Goal: Task Accomplishment & Management: Complete application form

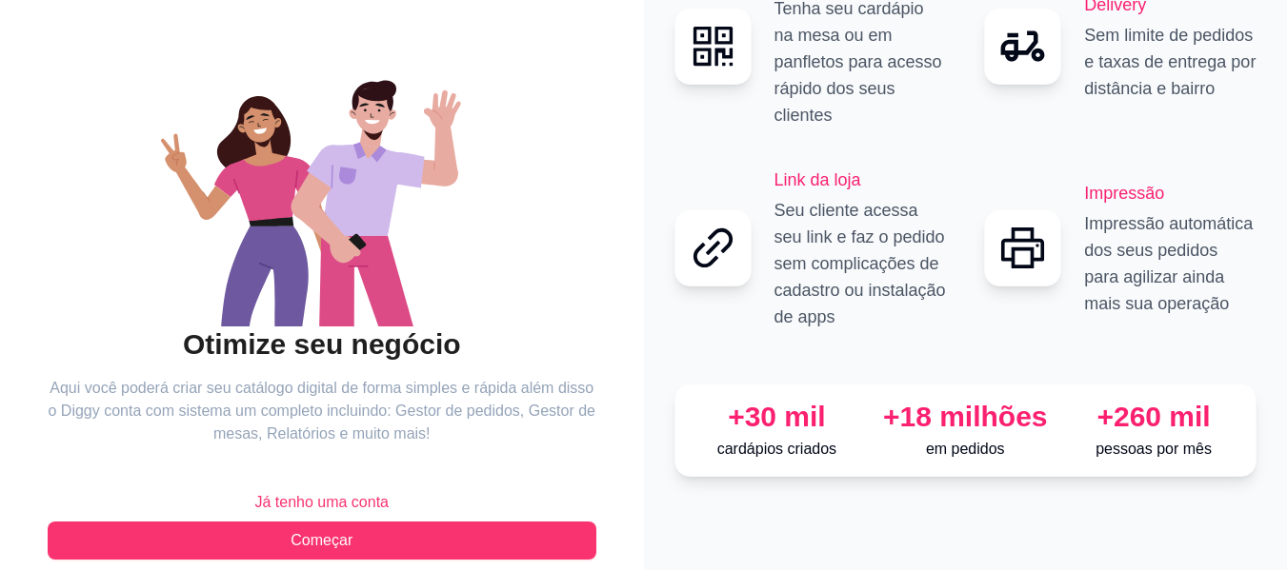
scroll to position [154, 0]
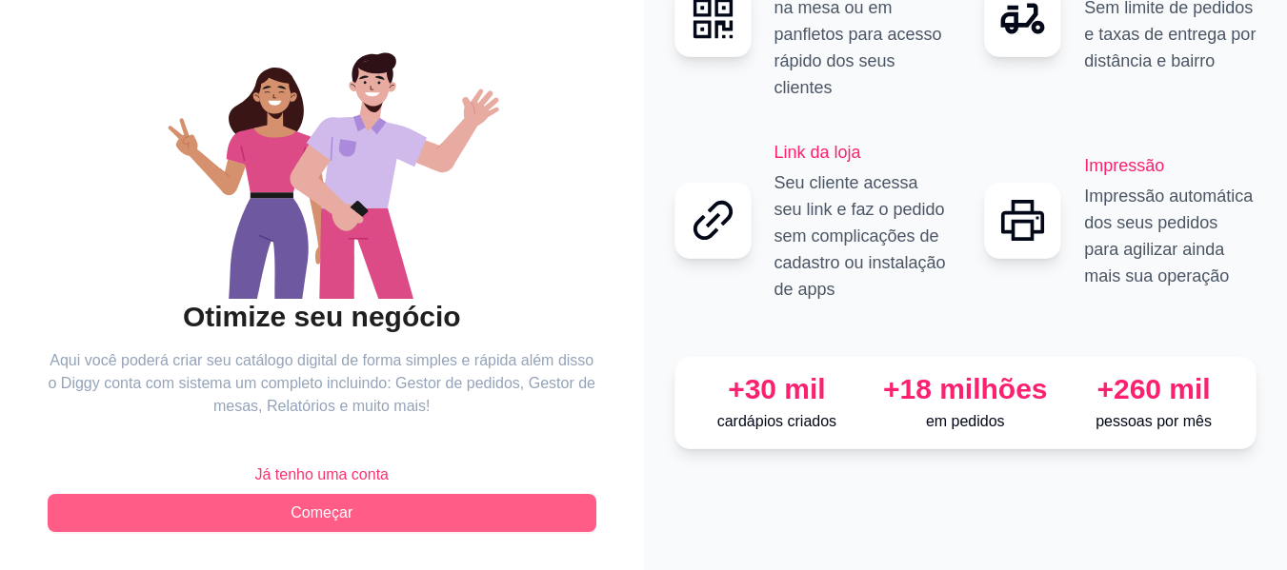
click at [328, 513] on span "Começar" at bounding box center [321, 513] width 62 height 23
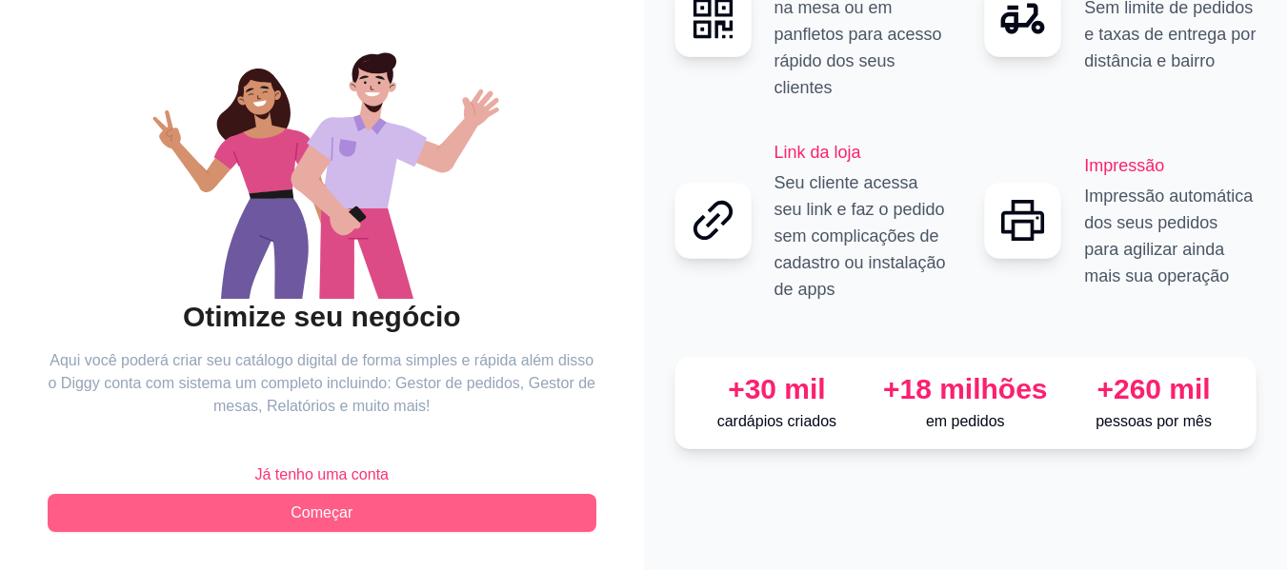
scroll to position [7, 0]
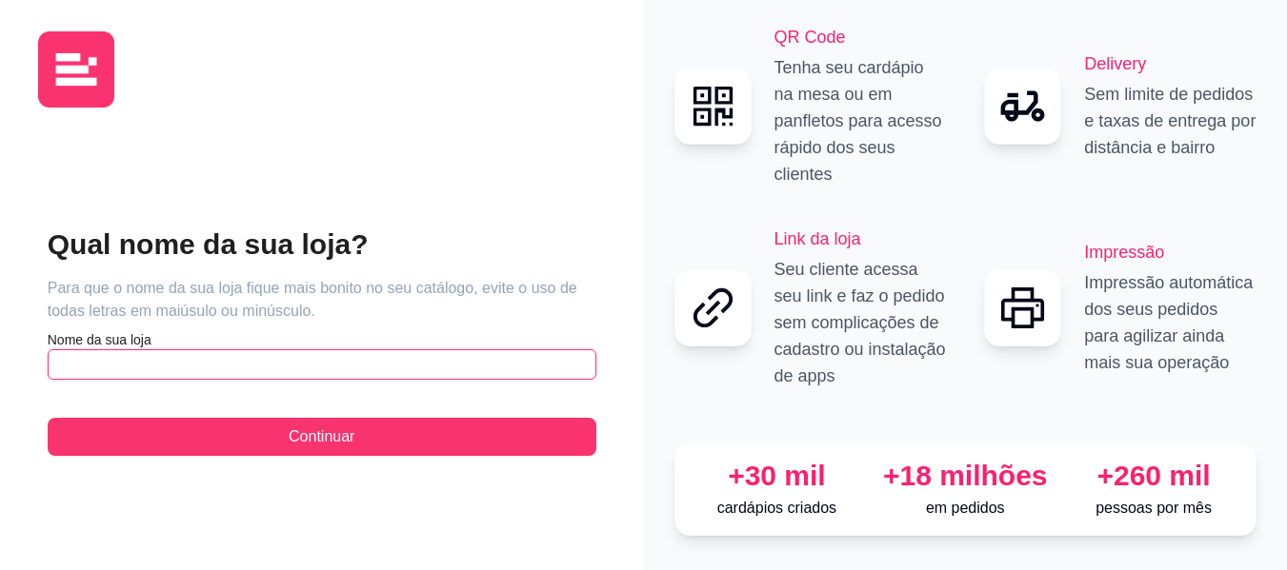
click at [170, 349] on input "text" at bounding box center [322, 364] width 549 height 30
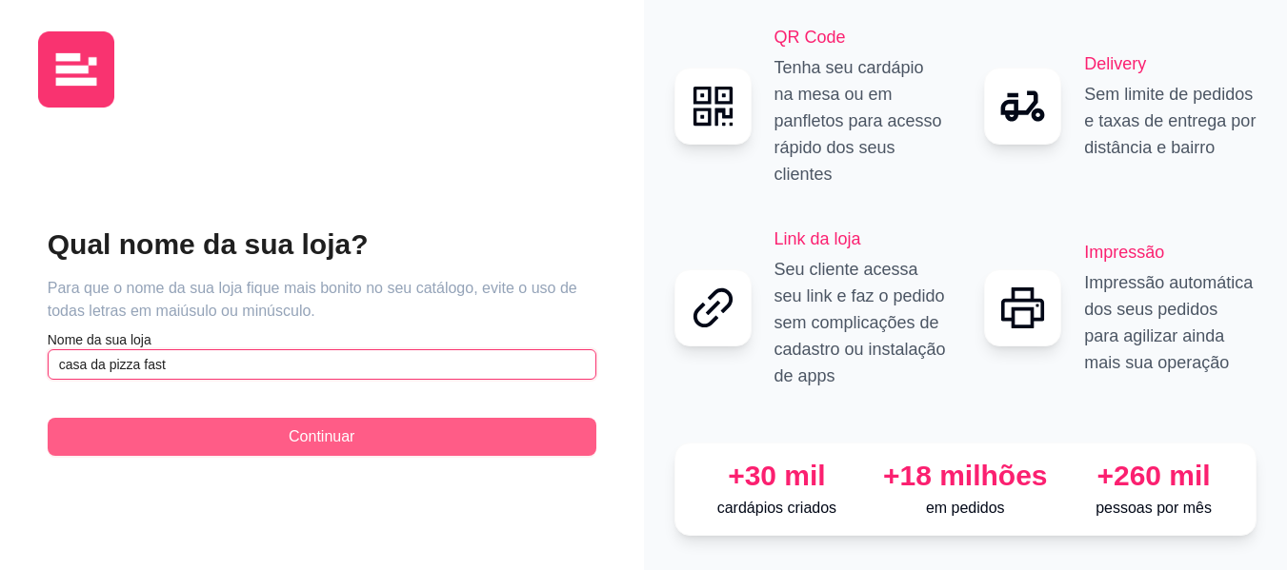
type input "casa da pizza fast"
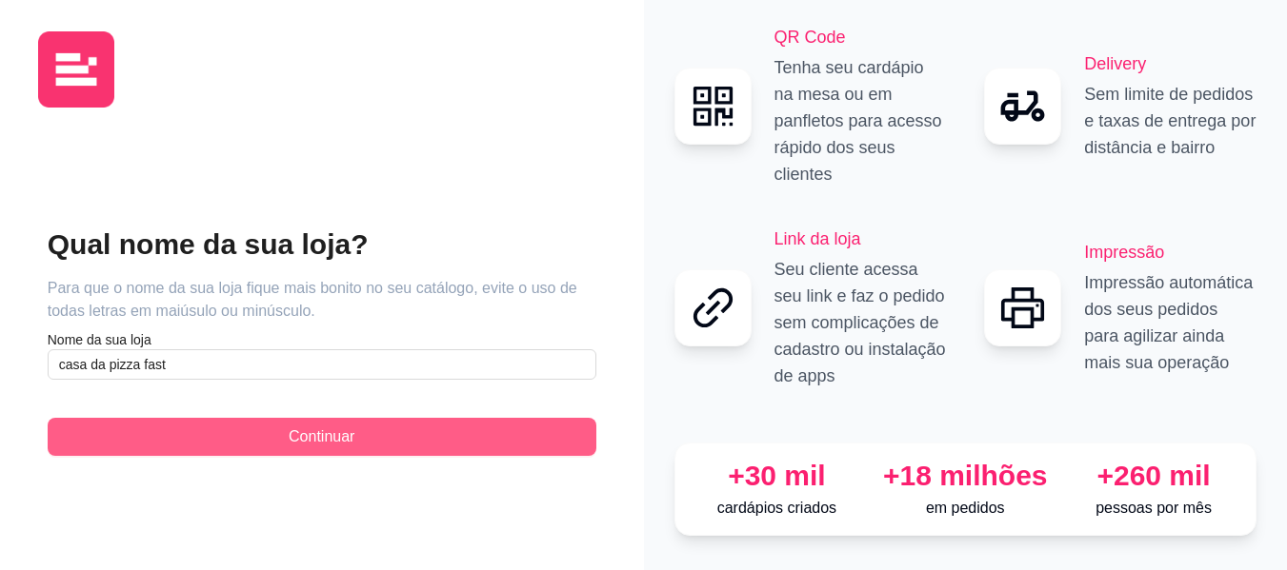
click at [309, 426] on span "Continuar" at bounding box center [322, 437] width 66 height 23
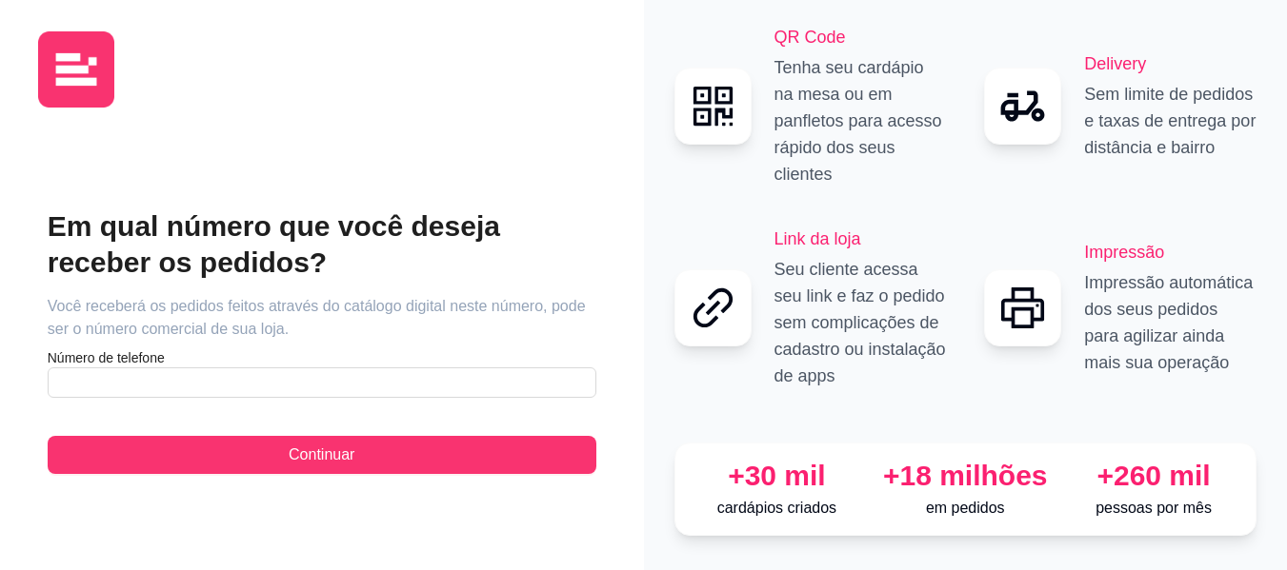
click at [147, 386] on div "Em qual número que você deseja receber os pedidos? Você receberá os pedidos fei…" at bounding box center [322, 342] width 549 height 266
click at [87, 383] on input "text" at bounding box center [322, 383] width 549 height 30
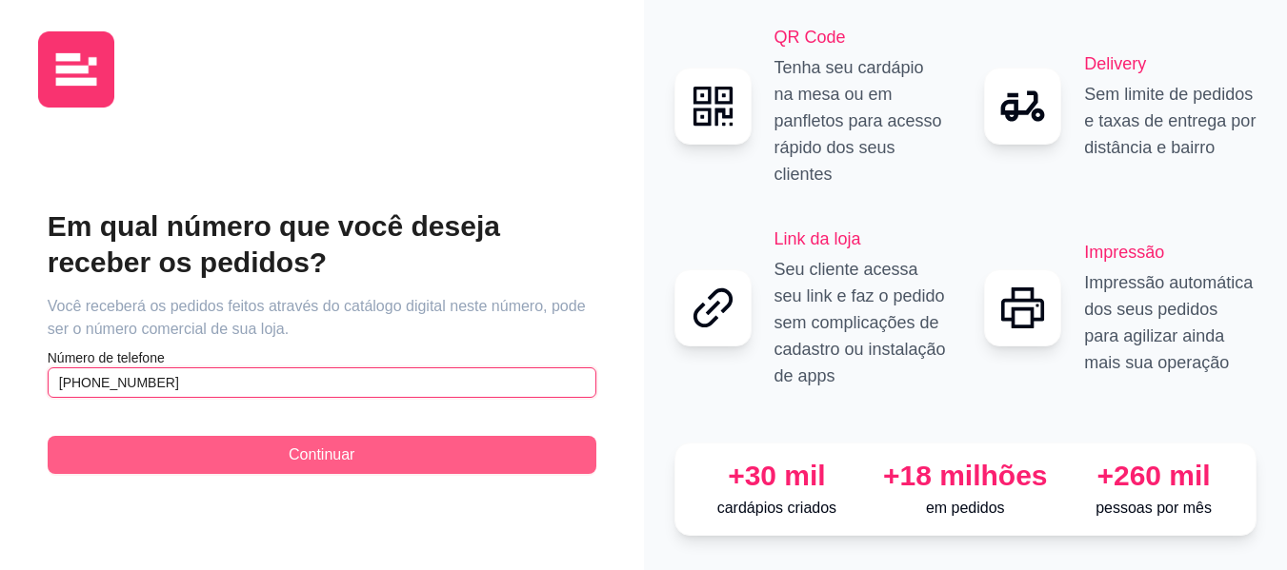
type input "[PHONE_NUMBER]"
click at [327, 444] on span "Continuar" at bounding box center [322, 455] width 66 height 23
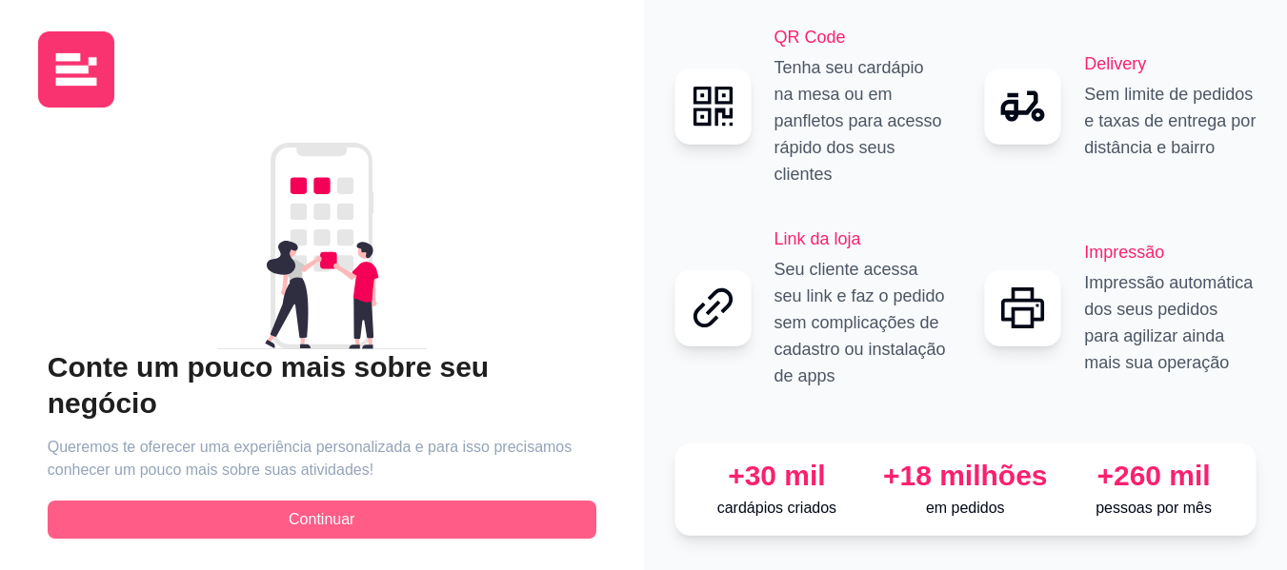
click at [341, 509] on span "Continuar" at bounding box center [322, 520] width 66 height 23
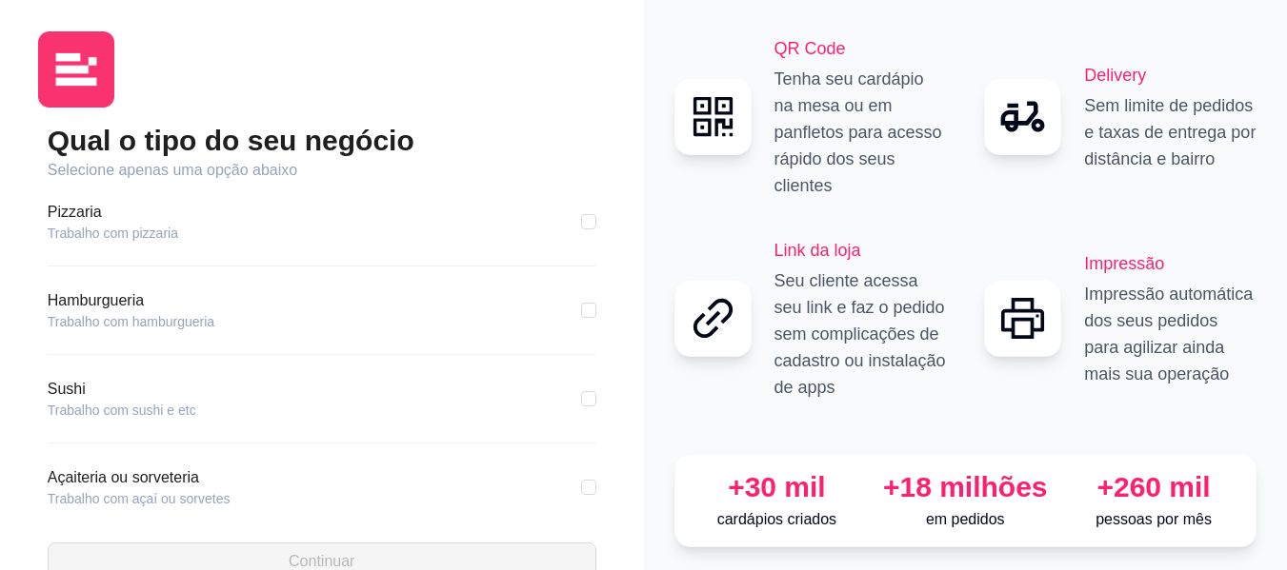
click at [64, 222] on article "Pizzaria" at bounding box center [113, 212] width 130 height 23
click at [109, 234] on article "Trabalho com pizzaria" at bounding box center [113, 233] width 130 height 19
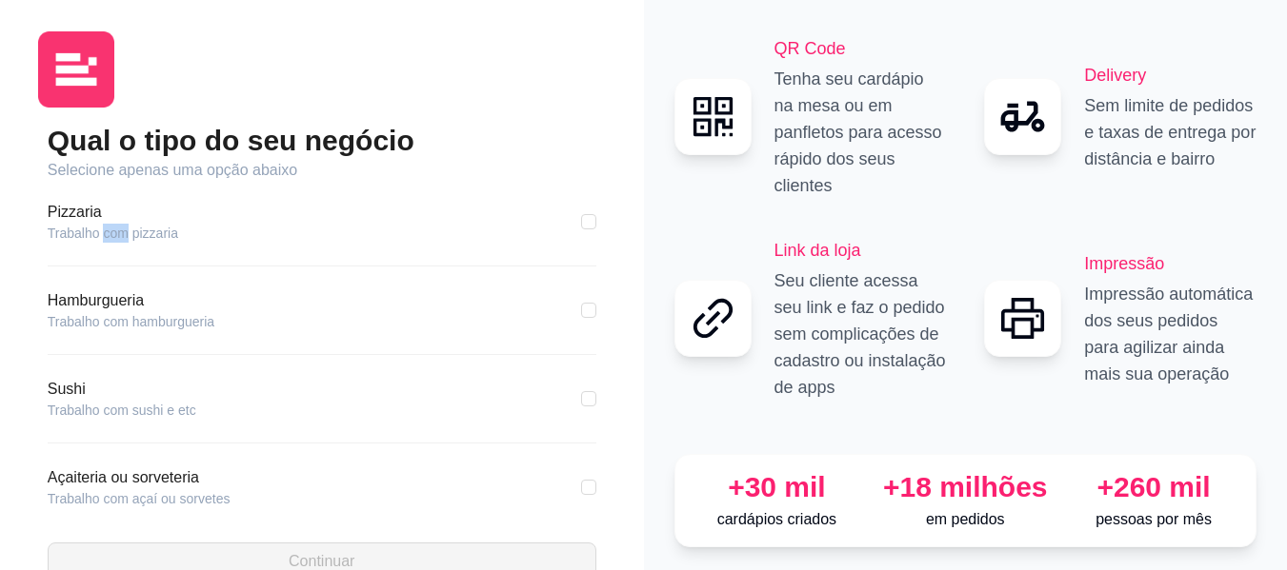
click at [109, 234] on article "Trabalho com pizzaria" at bounding box center [113, 233] width 130 height 19
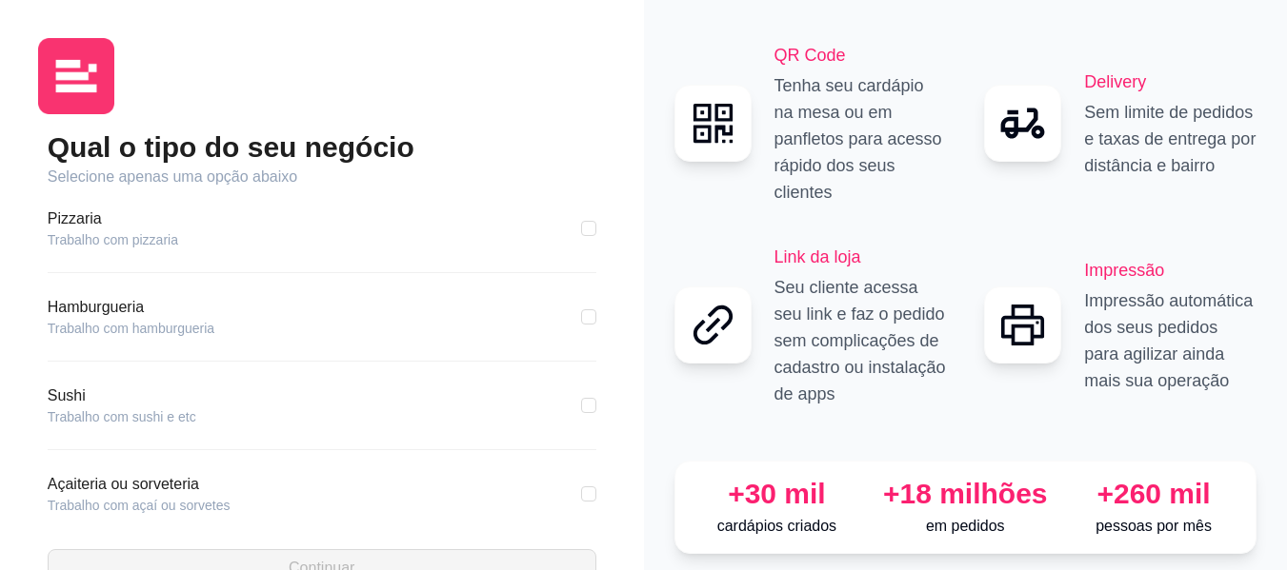
click at [59, 218] on article "Pizzaria" at bounding box center [113, 219] width 130 height 23
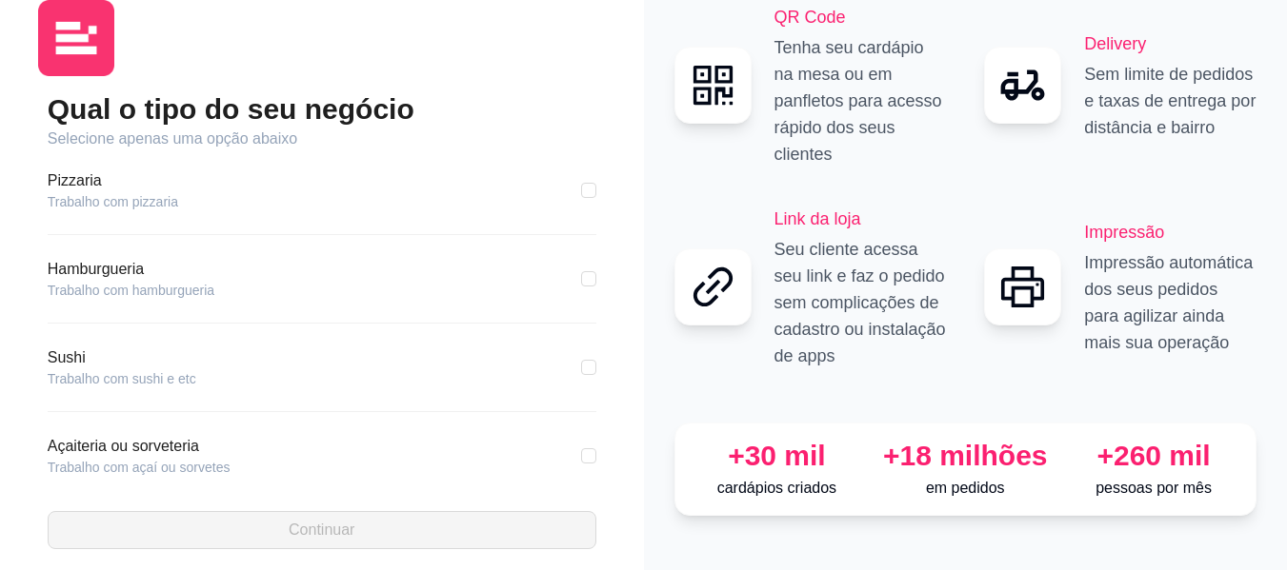
scroll to position [55, 0]
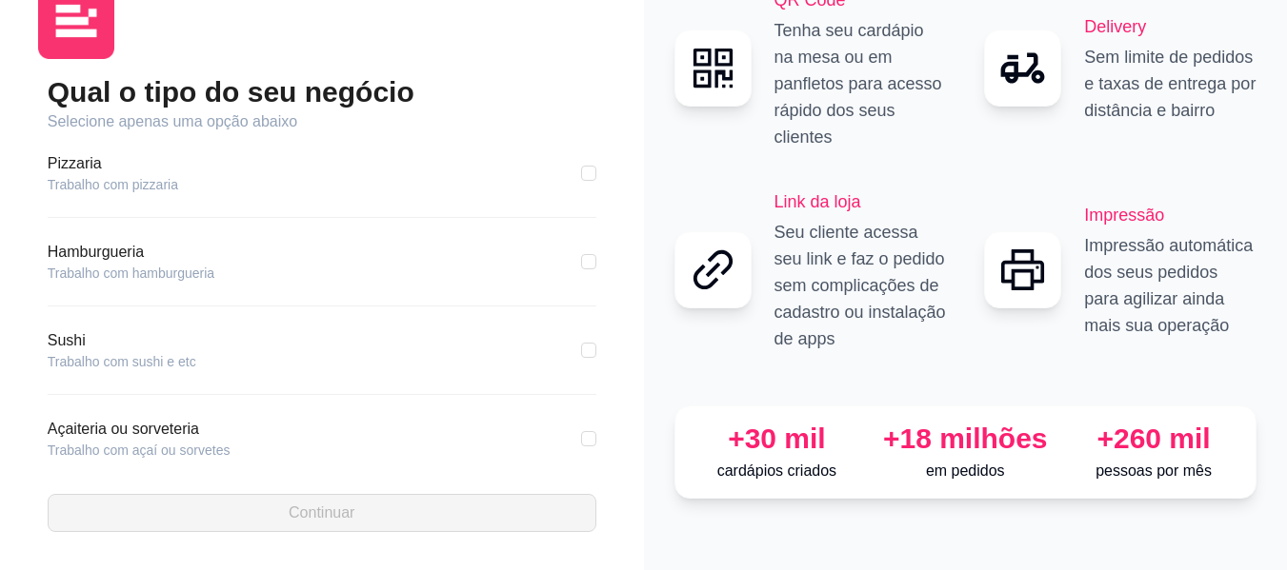
click at [169, 125] on article "Selecione apenas uma opção abaixo" at bounding box center [322, 121] width 549 height 23
click at [70, 171] on article "Pizzaria" at bounding box center [113, 163] width 130 height 23
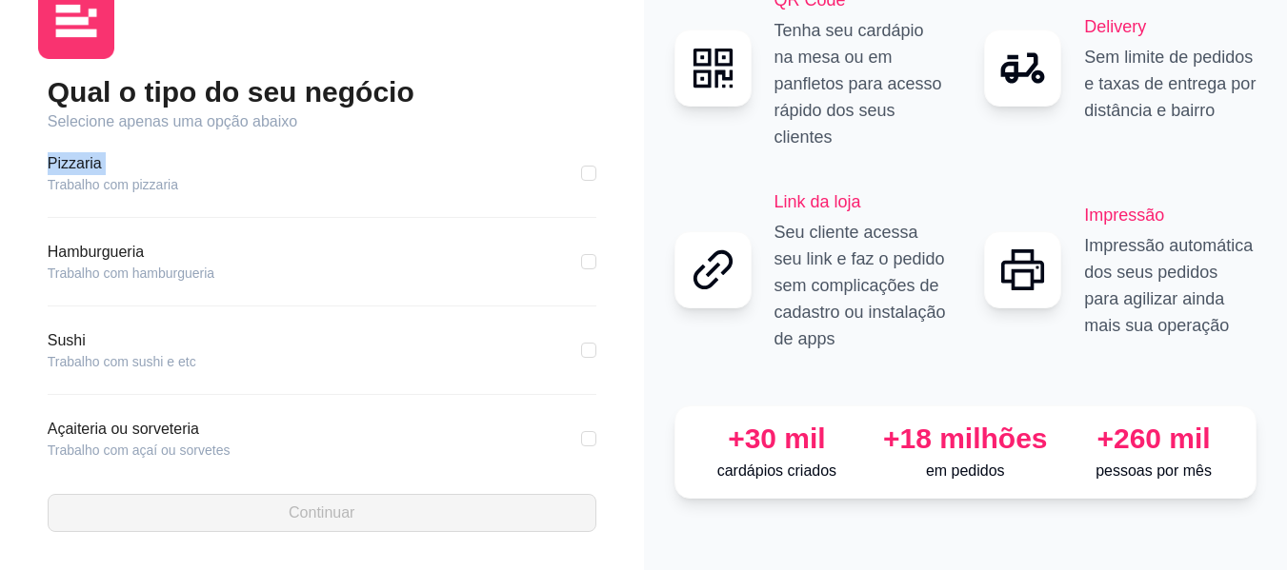
click at [70, 171] on article "Pizzaria" at bounding box center [113, 163] width 130 height 23
click at [581, 173] on input "checkbox" at bounding box center [588, 173] width 15 height 15
checkbox input "true"
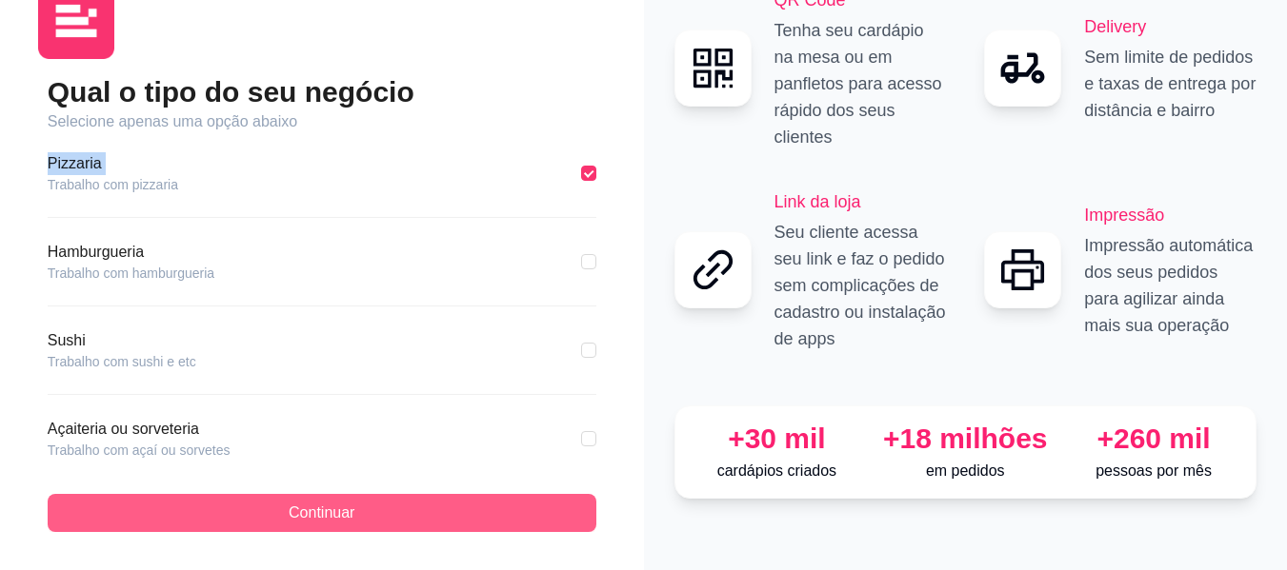
click at [328, 514] on span "Continuar" at bounding box center [322, 513] width 66 height 23
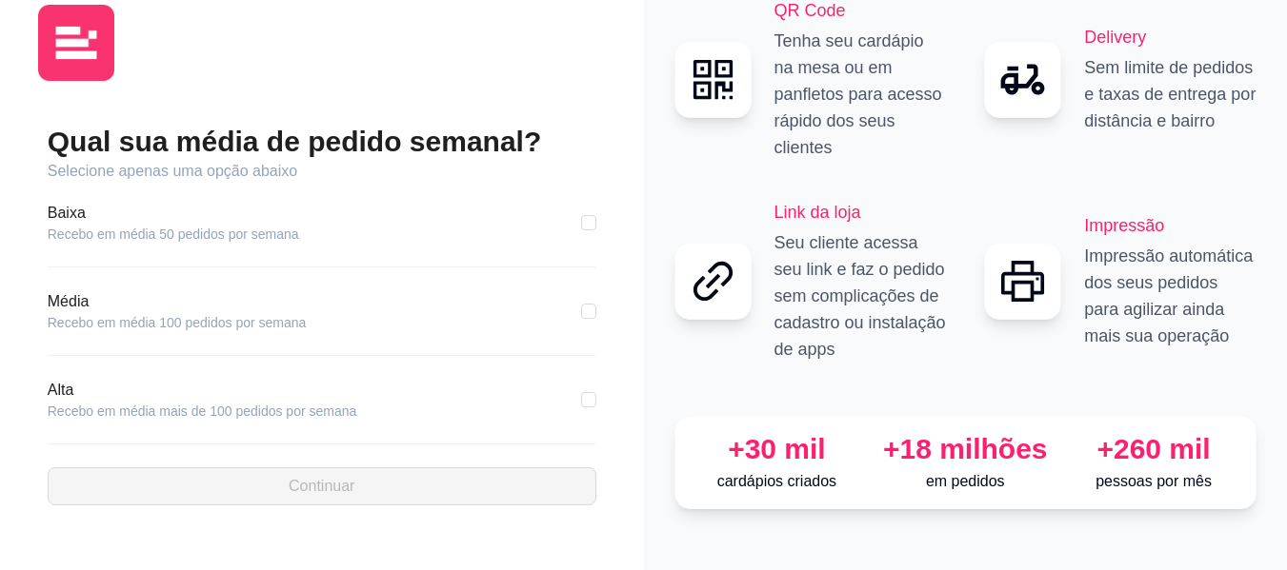
scroll to position [7, 0]
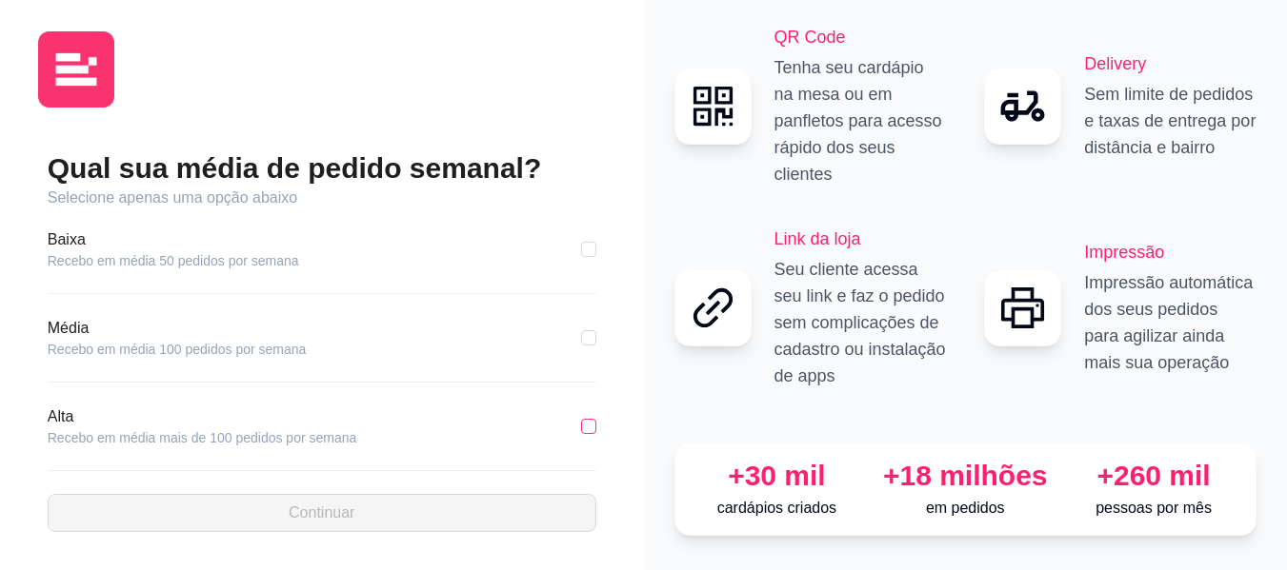
click at [585, 419] on input "checkbox" at bounding box center [588, 426] width 15 height 15
checkbox input "true"
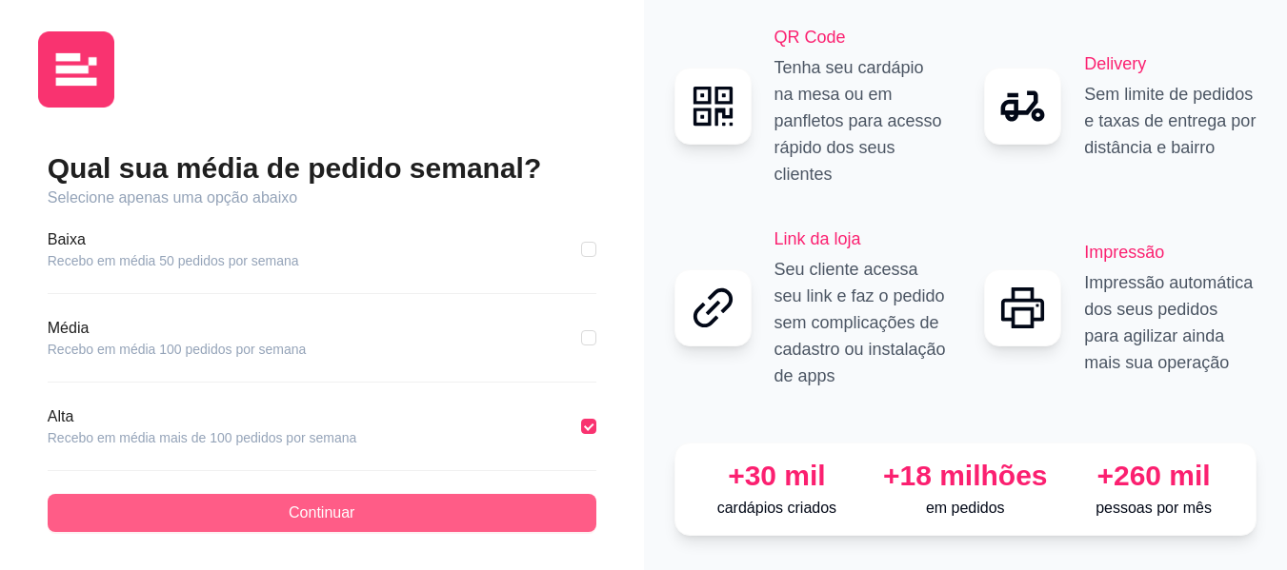
click at [329, 502] on span "Continuar" at bounding box center [322, 513] width 66 height 23
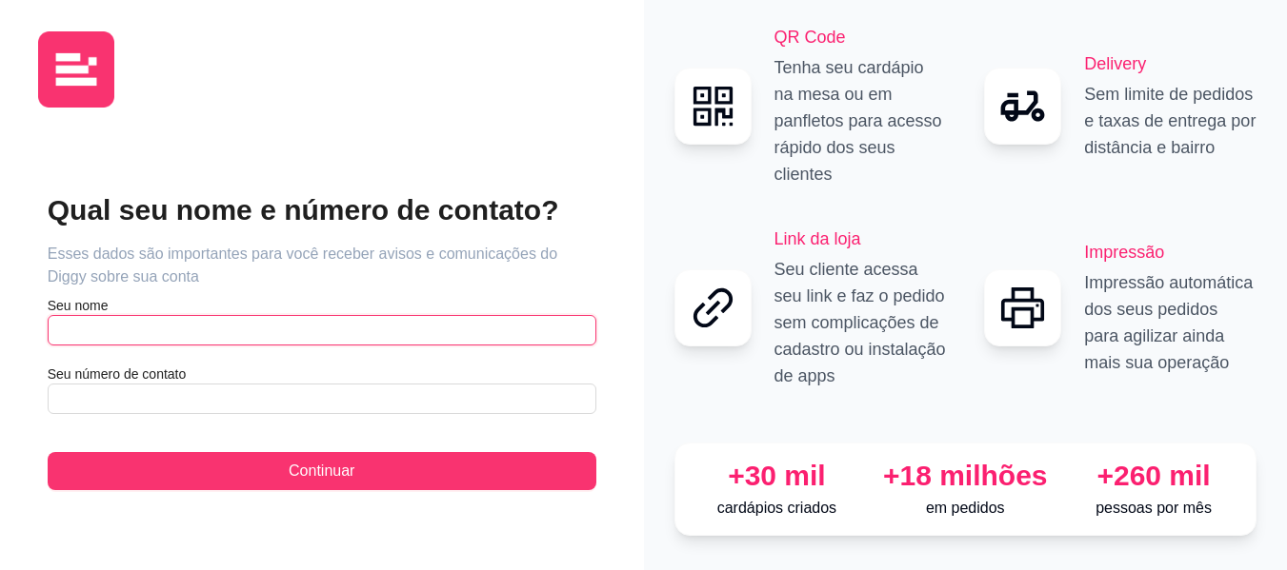
click at [162, 315] on input "text" at bounding box center [322, 330] width 549 height 30
type input "edileuda"
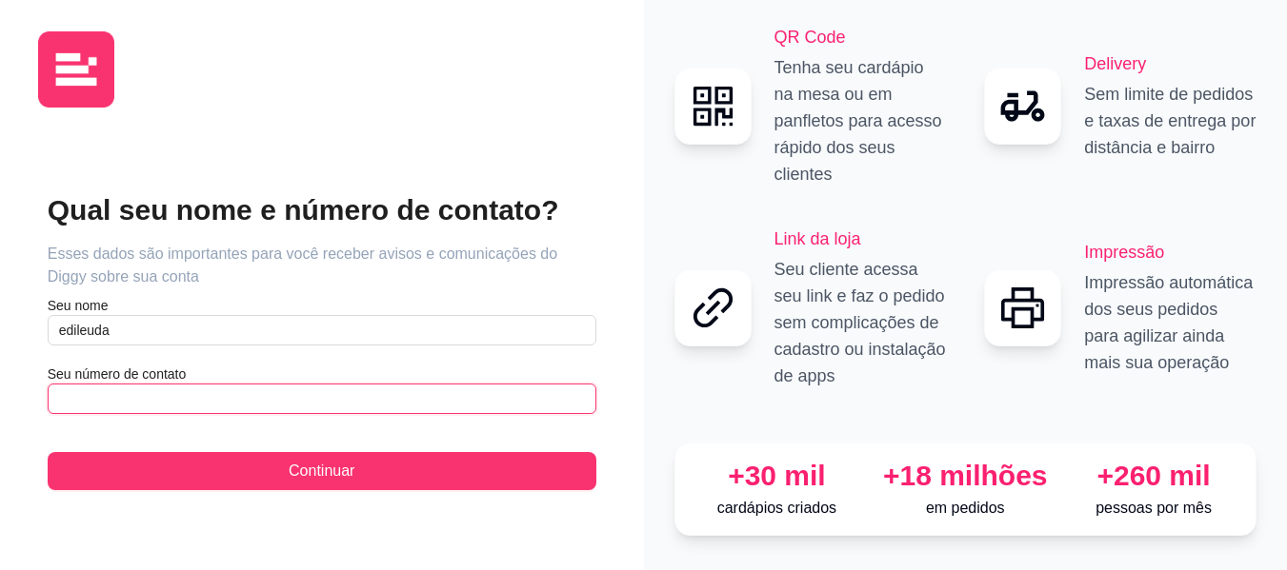
click at [102, 384] on input "text" at bounding box center [322, 399] width 549 height 30
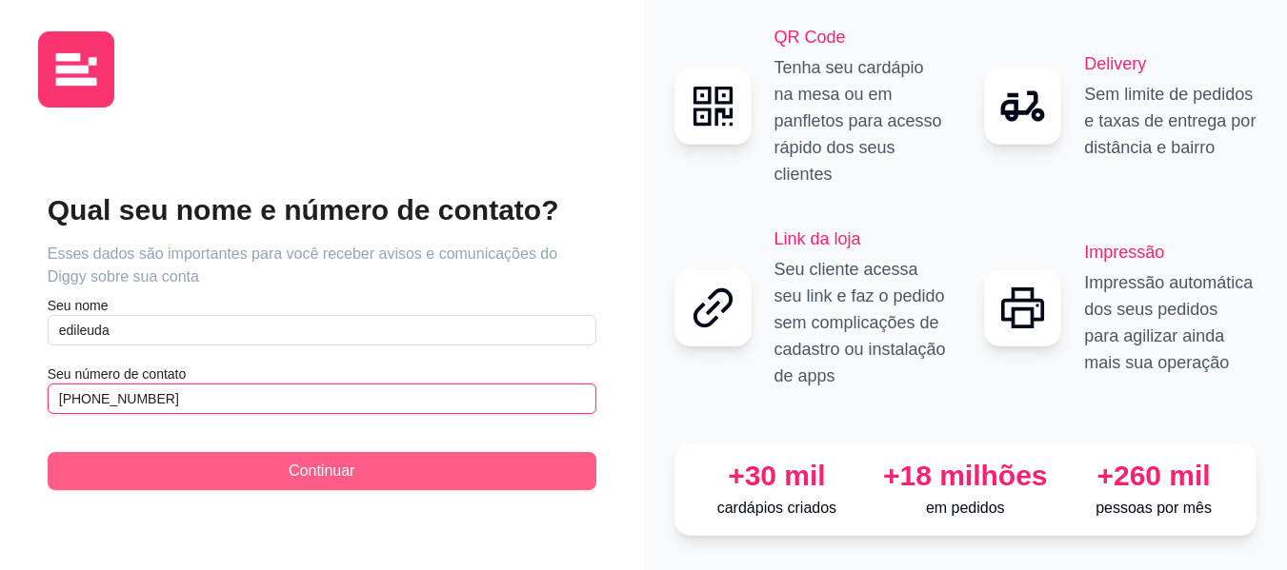
type input "[PHONE_NUMBER]"
click at [331, 460] on span "Continuar" at bounding box center [322, 471] width 66 height 23
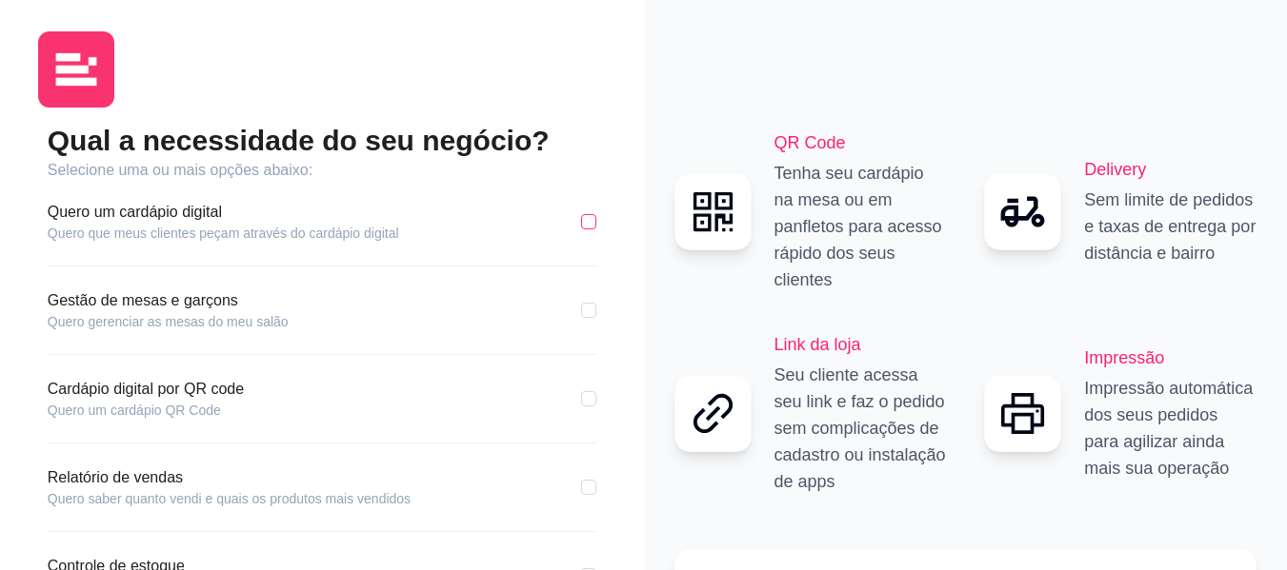
click at [582, 225] on input "checkbox" at bounding box center [588, 221] width 15 height 15
checkbox input "true"
click at [587, 315] on input "checkbox" at bounding box center [588, 310] width 15 height 15
checkbox input "true"
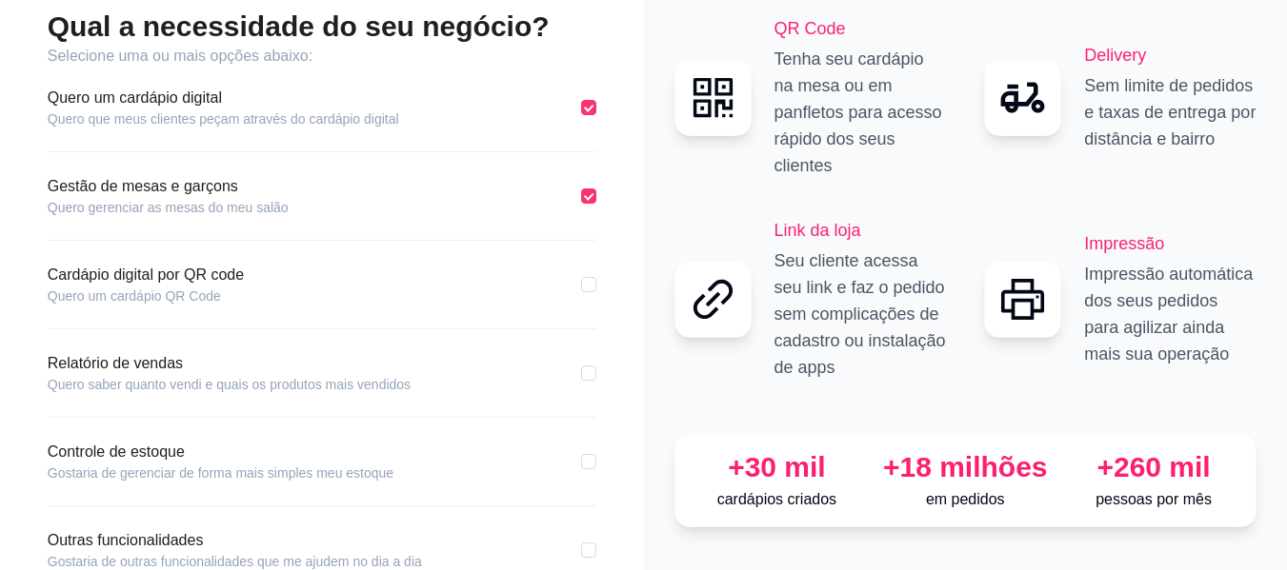
scroll to position [159, 0]
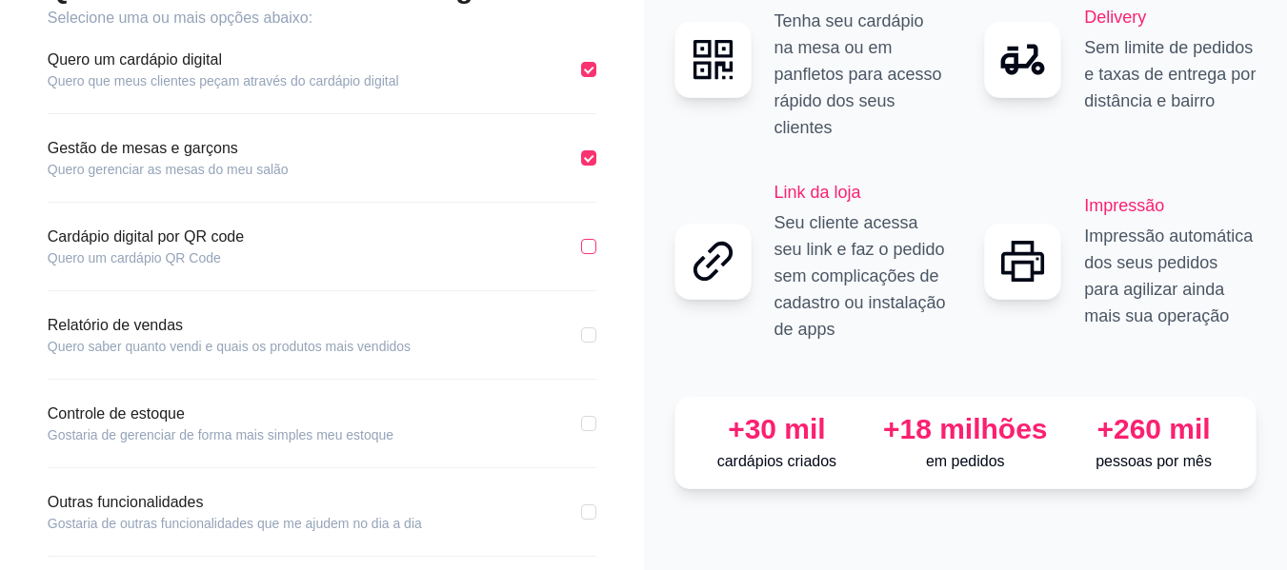
click at [589, 245] on input "checkbox" at bounding box center [588, 246] width 15 height 15
checkbox input "true"
click at [589, 335] on input "checkbox" at bounding box center [588, 335] width 15 height 15
checkbox input "true"
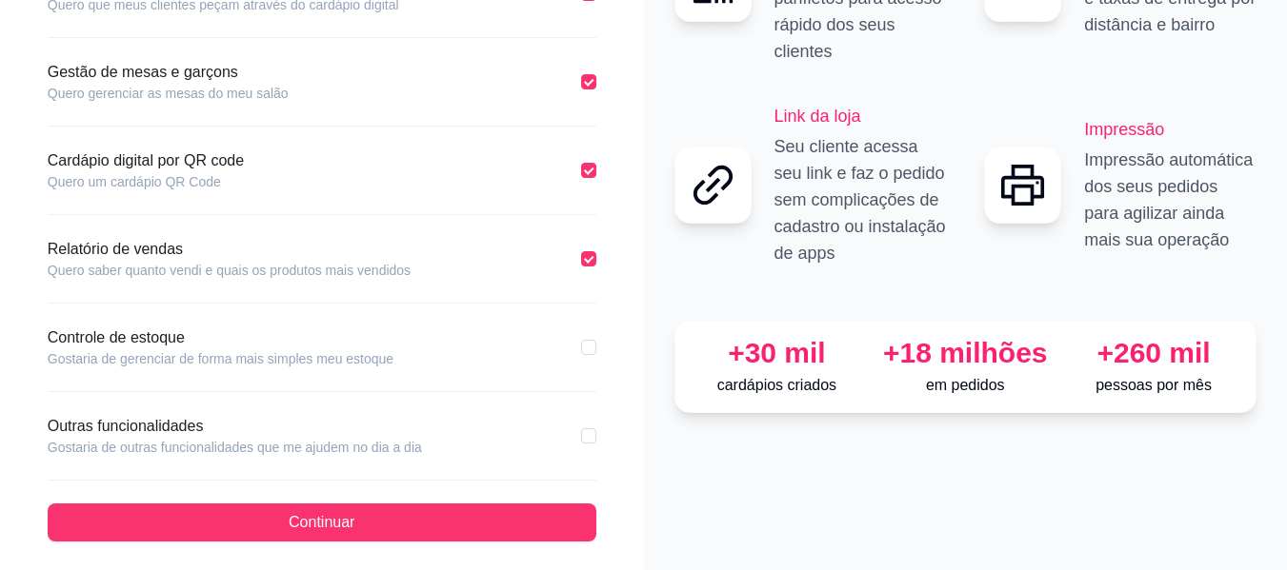
scroll to position [245, 0]
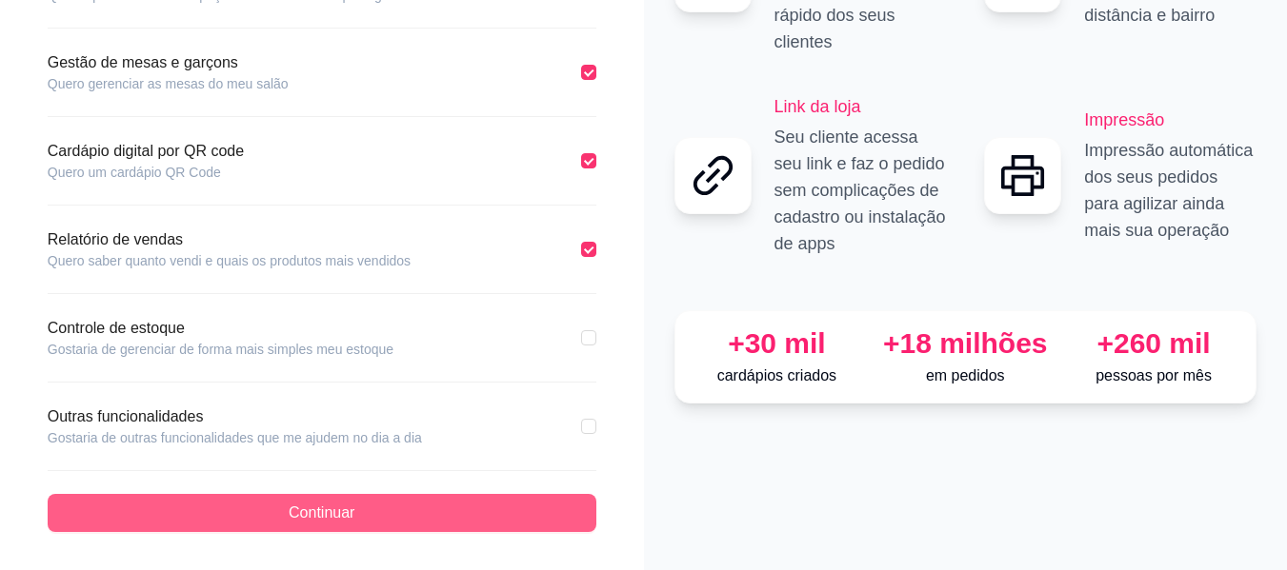
click at [312, 515] on span "Continuar" at bounding box center [322, 513] width 66 height 23
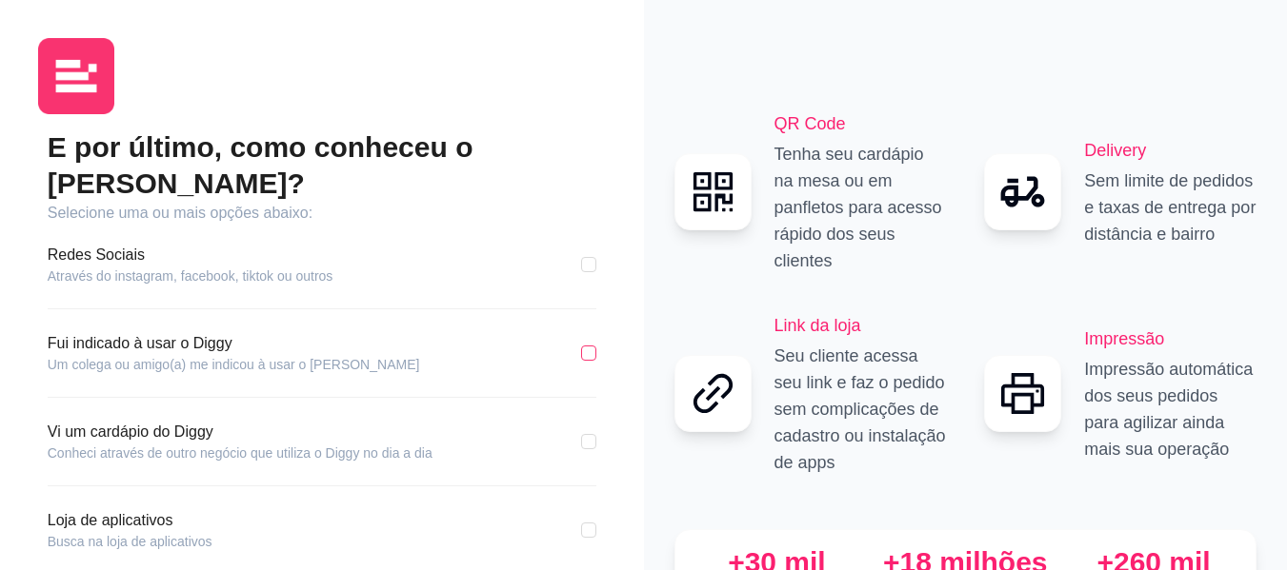
click at [585, 346] on input "checkbox" at bounding box center [588, 353] width 15 height 15
checkbox input "true"
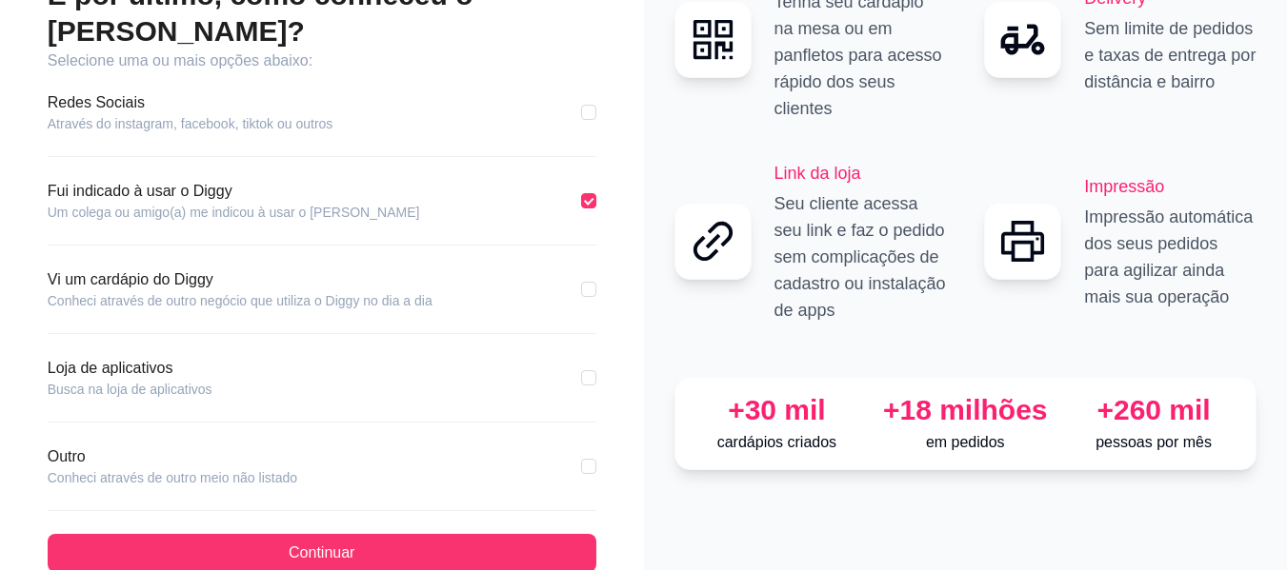
scroll to position [156, 0]
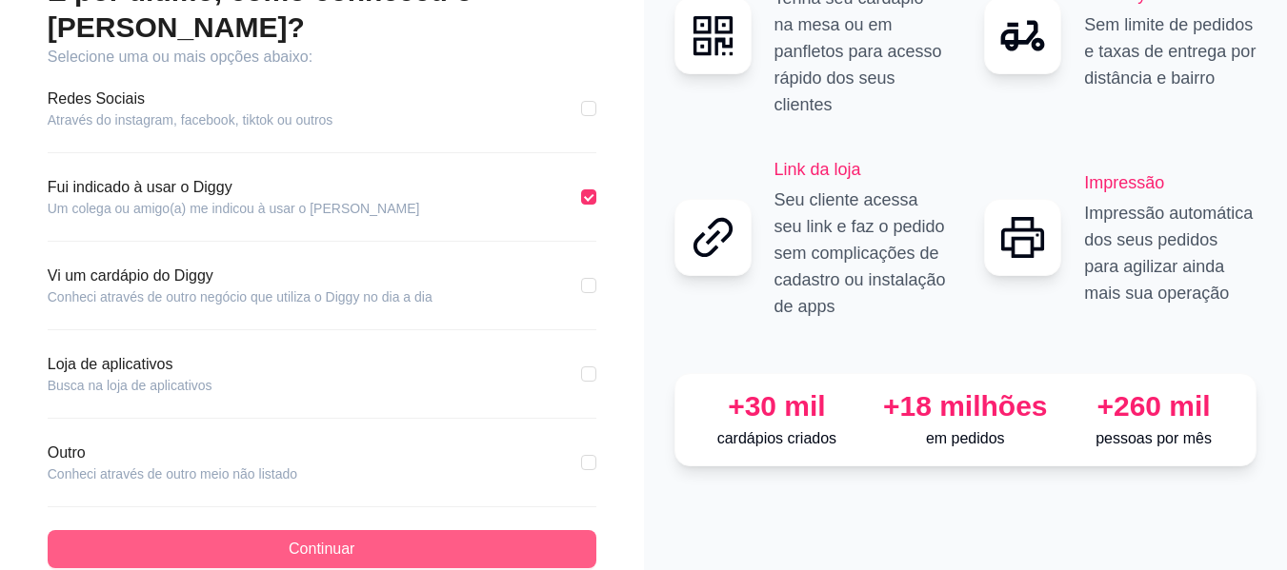
click at [325, 538] on span "Continuar" at bounding box center [322, 549] width 66 height 23
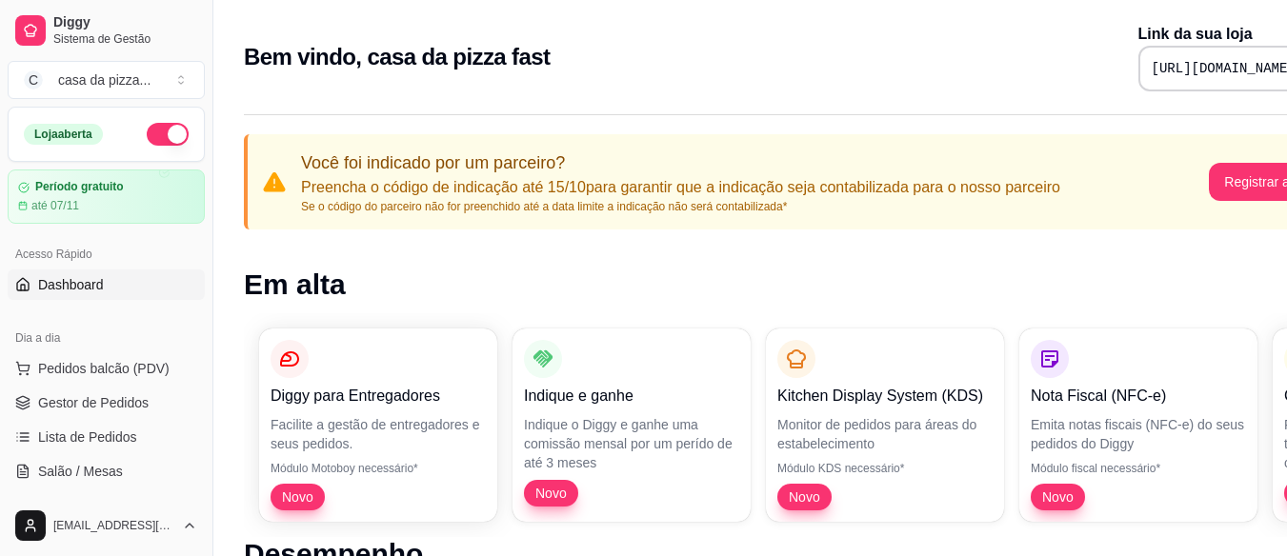
click at [147, 134] on button "button" at bounding box center [168, 134] width 42 height 23
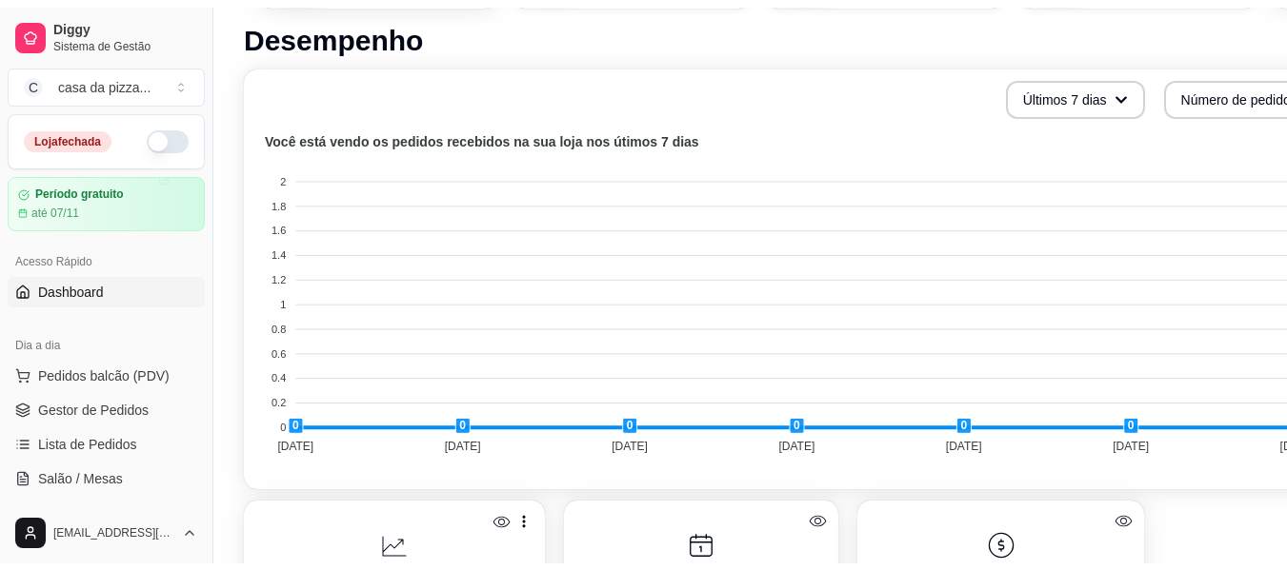
scroll to position [483, 0]
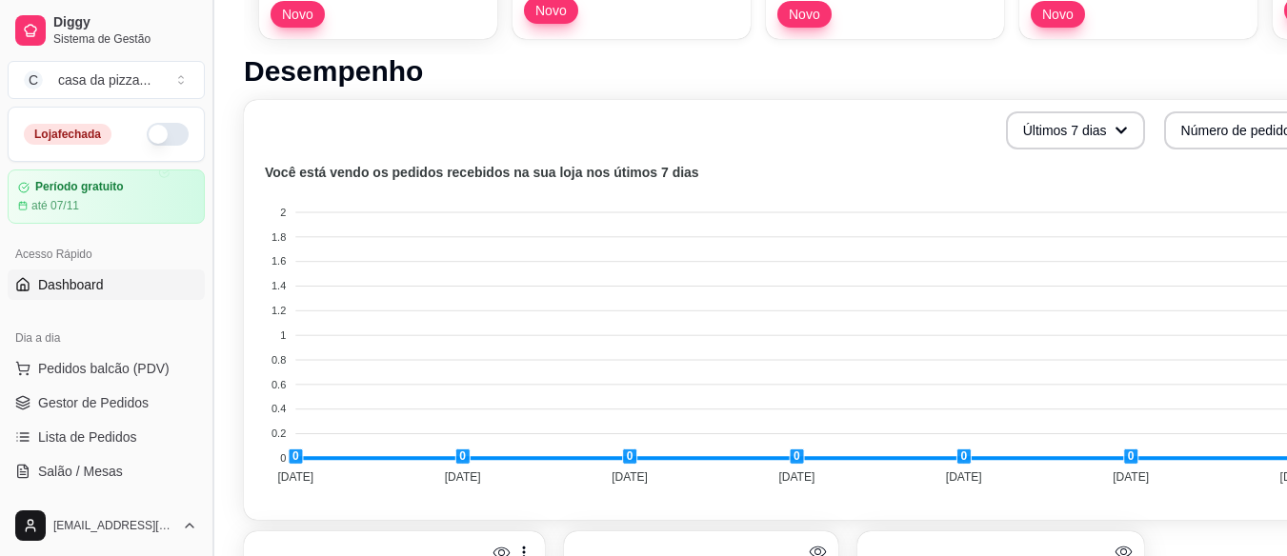
click at [205, 269] on button "Toggle Sidebar" at bounding box center [212, 278] width 15 height 556
click at [205, 269] on div "Diggy Sistema de Gestão C casa da pizza ... Loja fechada Período gratuito até 0…" at bounding box center [643, 429] width 1287 height 1825
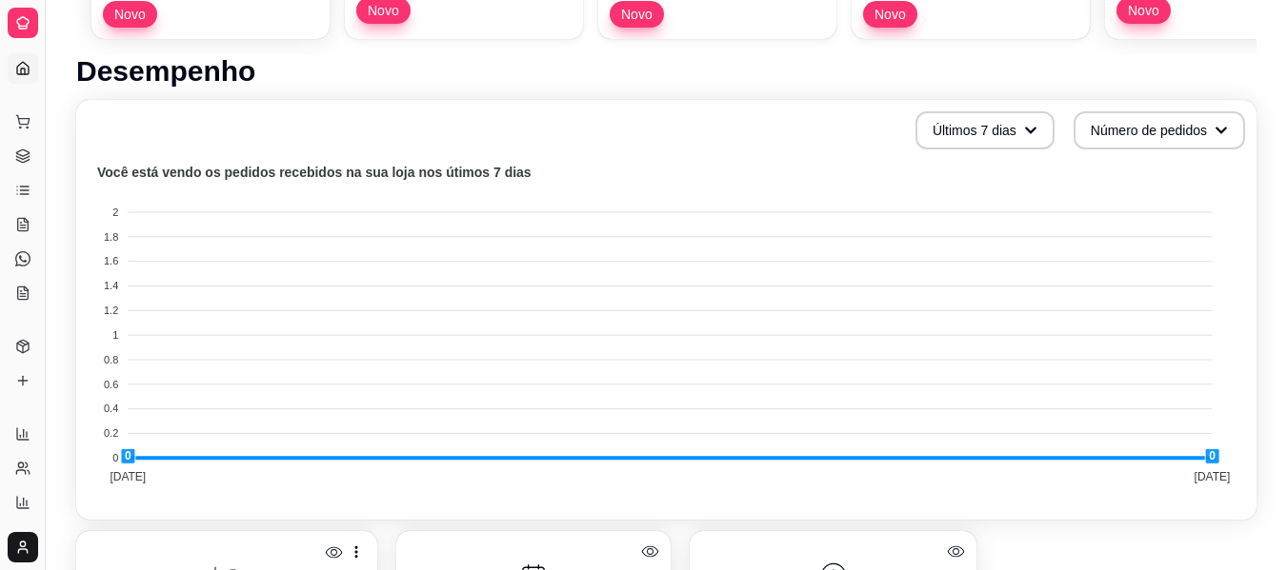
click at [0, 429] on div "Relatórios Relatórios de vendas Relatório de clientes Relatório de mesas Relató…" at bounding box center [22, 485] width 45 height 149
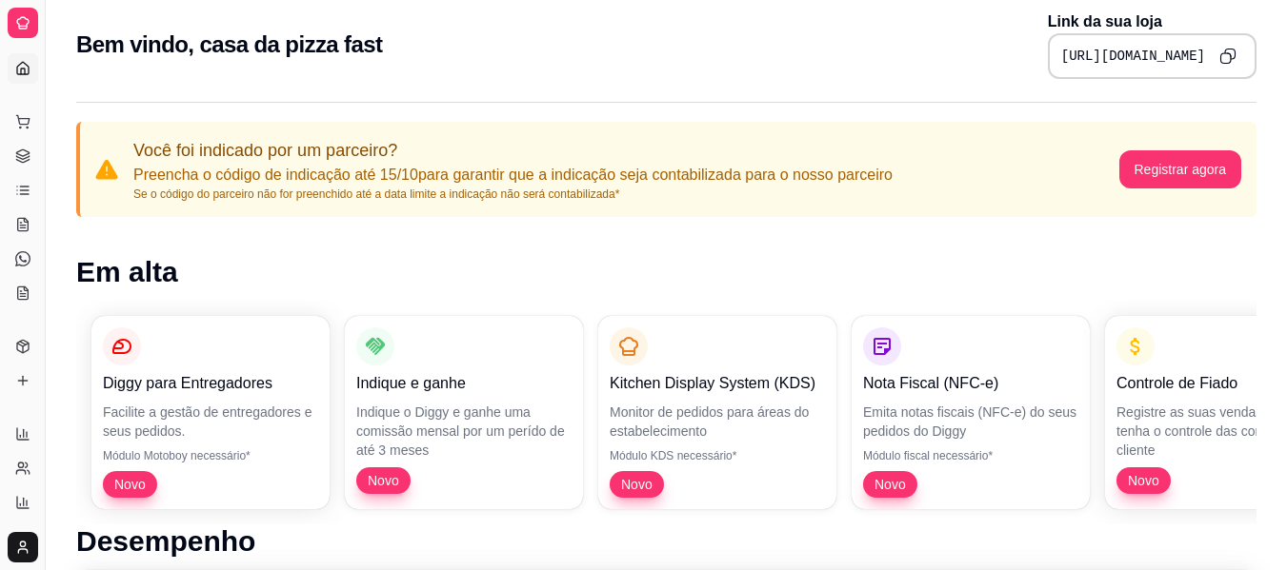
scroll to position [0, 0]
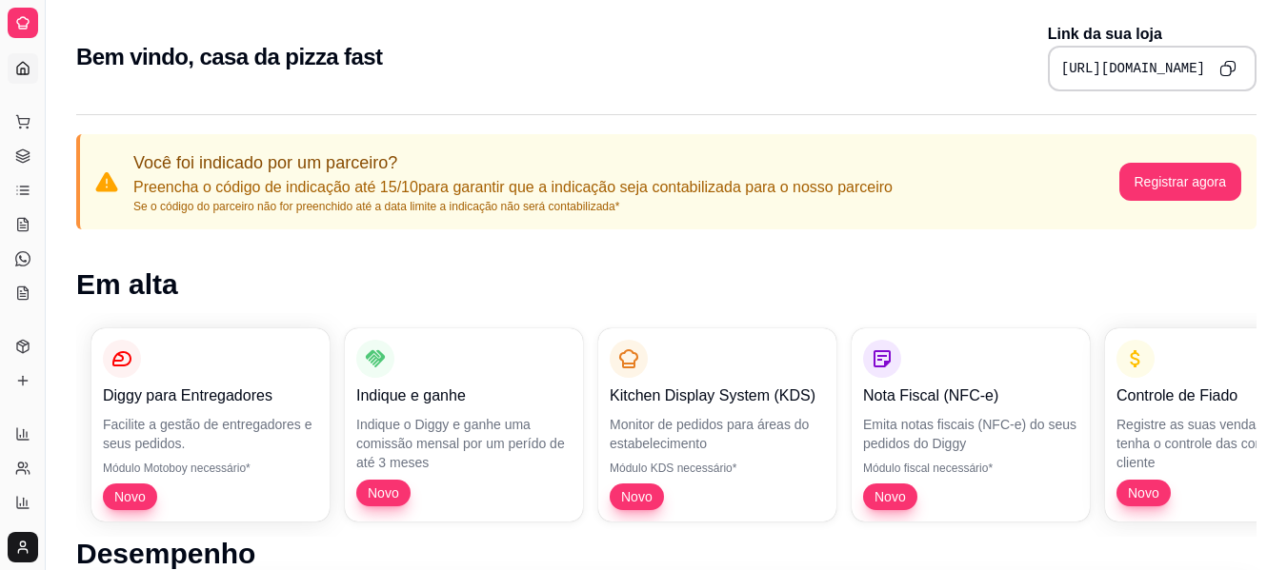
click at [24, 21] on icon at bounding box center [22, 22] width 15 height 15
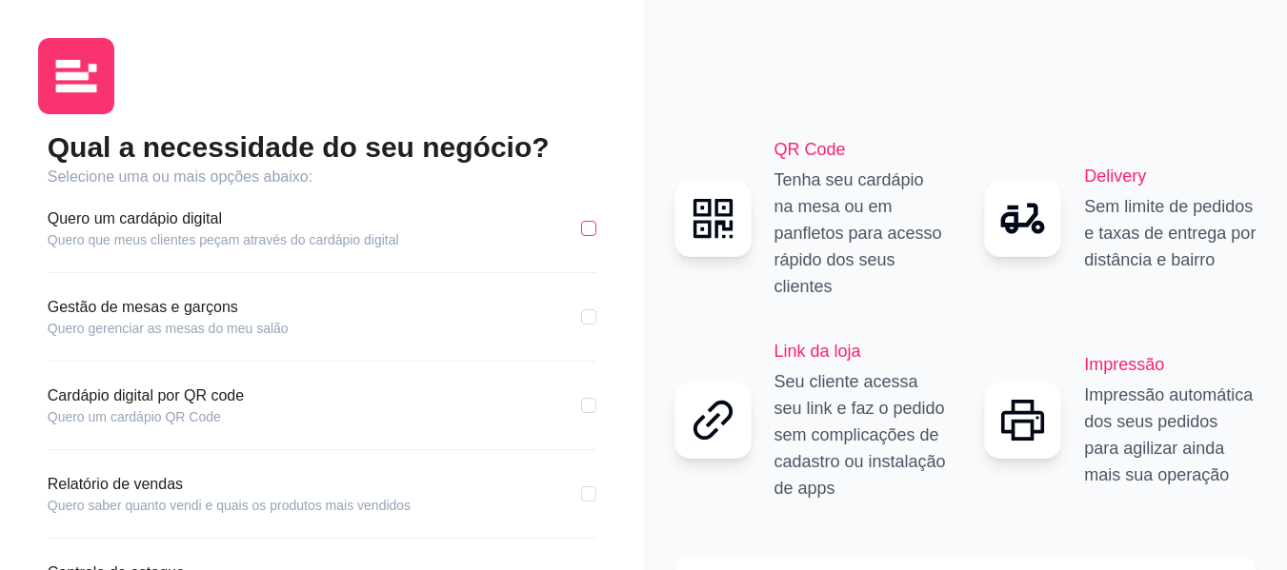
click at [586, 228] on input "checkbox" at bounding box center [588, 228] width 15 height 15
checkbox input "true"
click at [588, 320] on input "checkbox" at bounding box center [588, 316] width 15 height 15
click at [586, 313] on input "checkbox" at bounding box center [588, 316] width 15 height 15
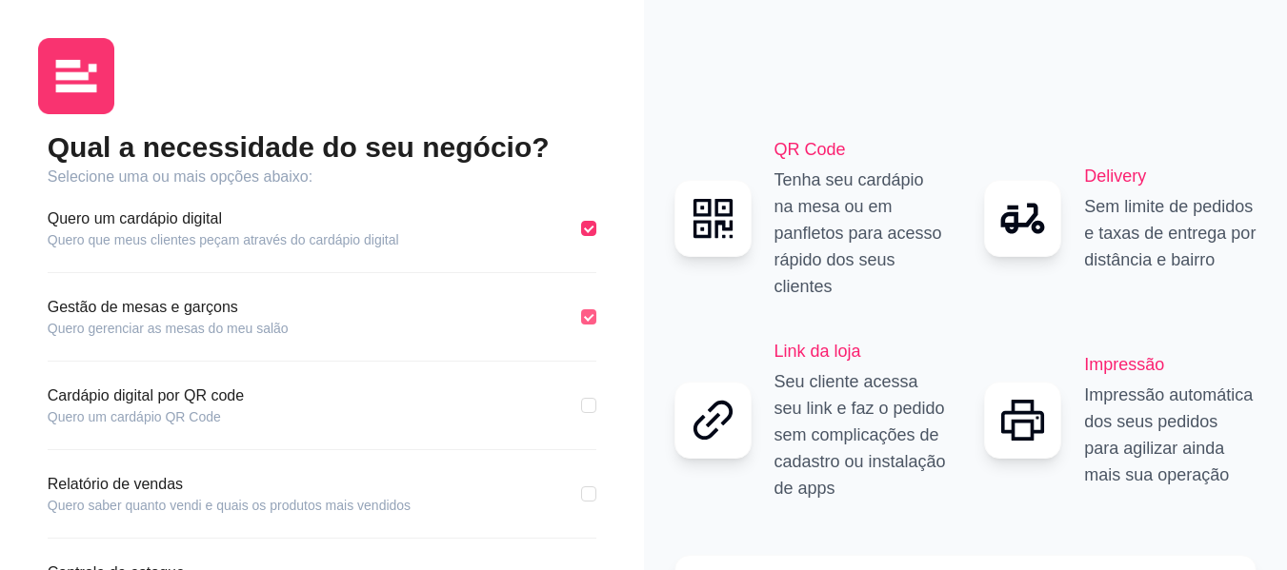
click at [586, 313] on input "checkbox" at bounding box center [588, 316] width 15 height 15
click at [588, 315] on input "checkbox" at bounding box center [588, 316] width 15 height 15
checkbox input "true"
click at [588, 402] on input "checkbox" at bounding box center [588, 405] width 15 height 15
checkbox input "true"
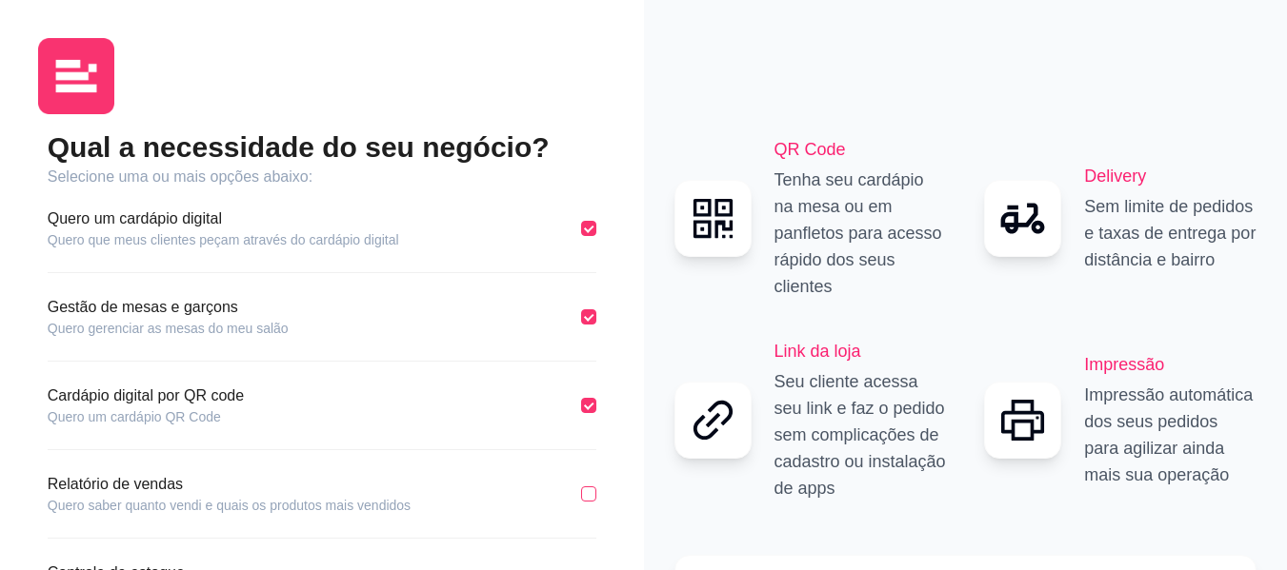
click at [588, 489] on input "checkbox" at bounding box center [588, 494] width 15 height 15
checkbox input "true"
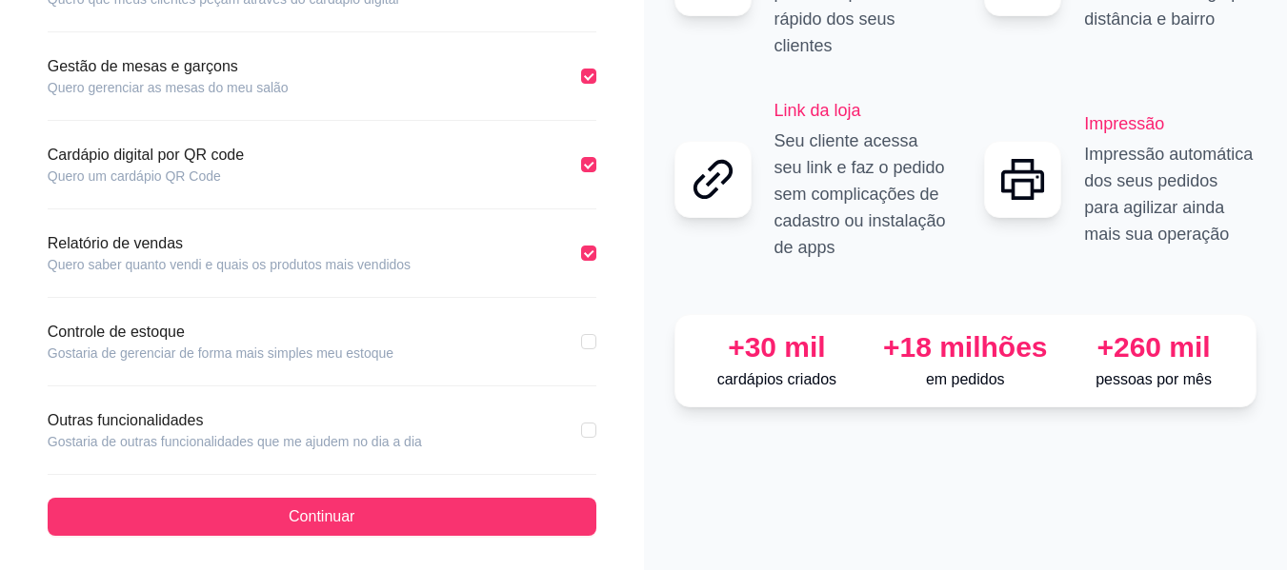
scroll to position [245, 0]
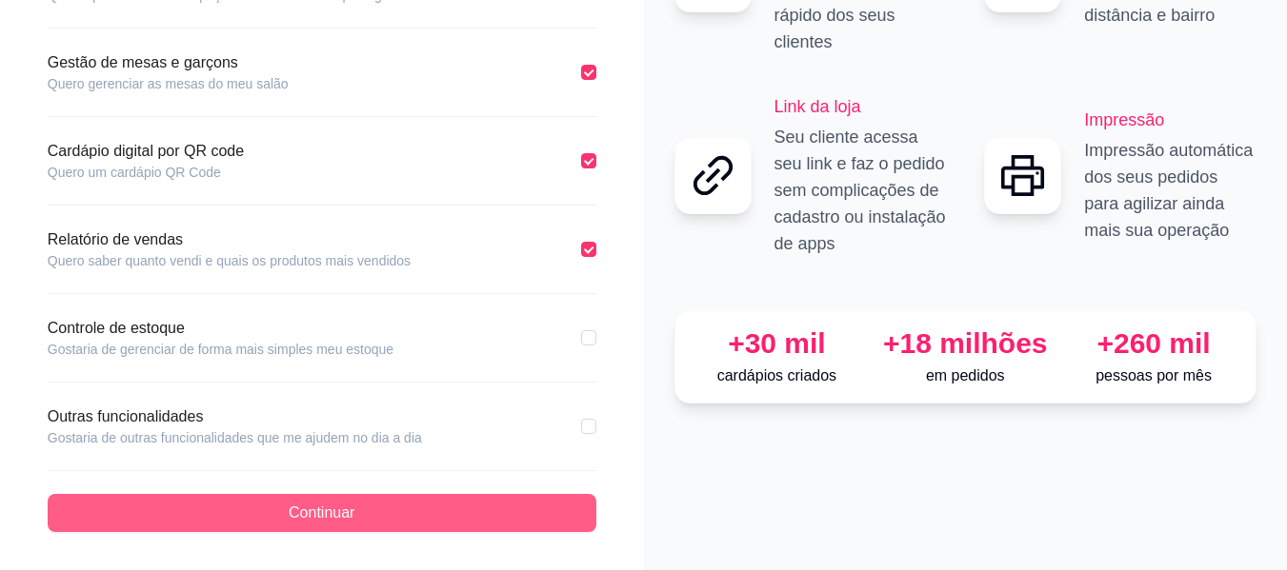
click at [330, 514] on span "Continuar" at bounding box center [322, 513] width 66 height 23
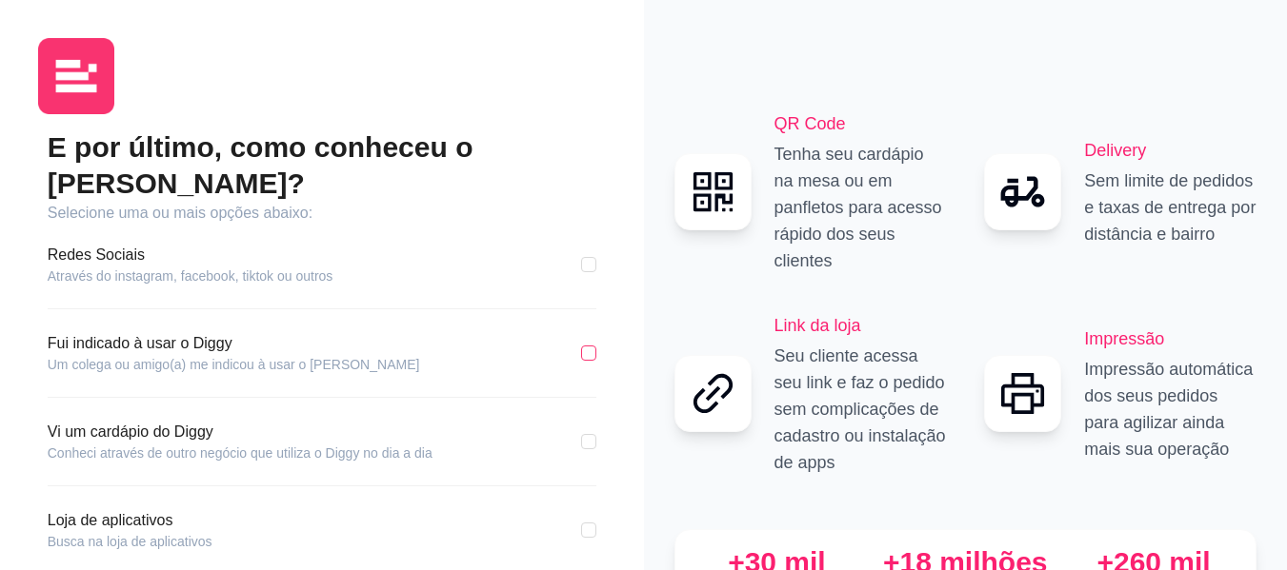
click at [589, 346] on input "checkbox" at bounding box center [588, 353] width 15 height 15
checkbox input "true"
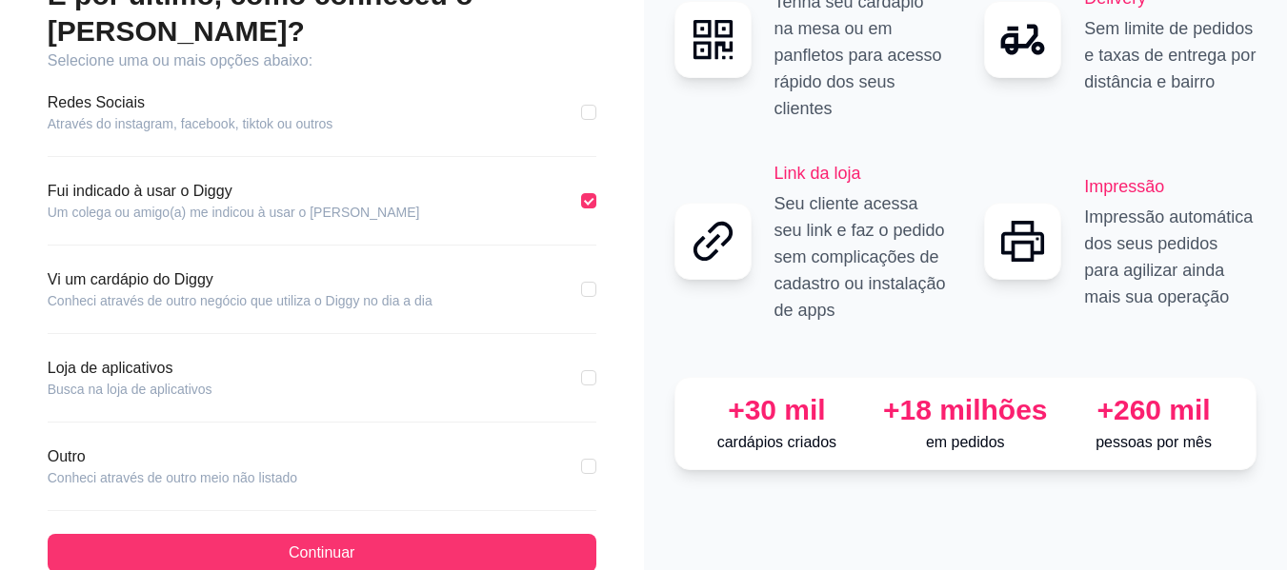
scroll to position [156, 0]
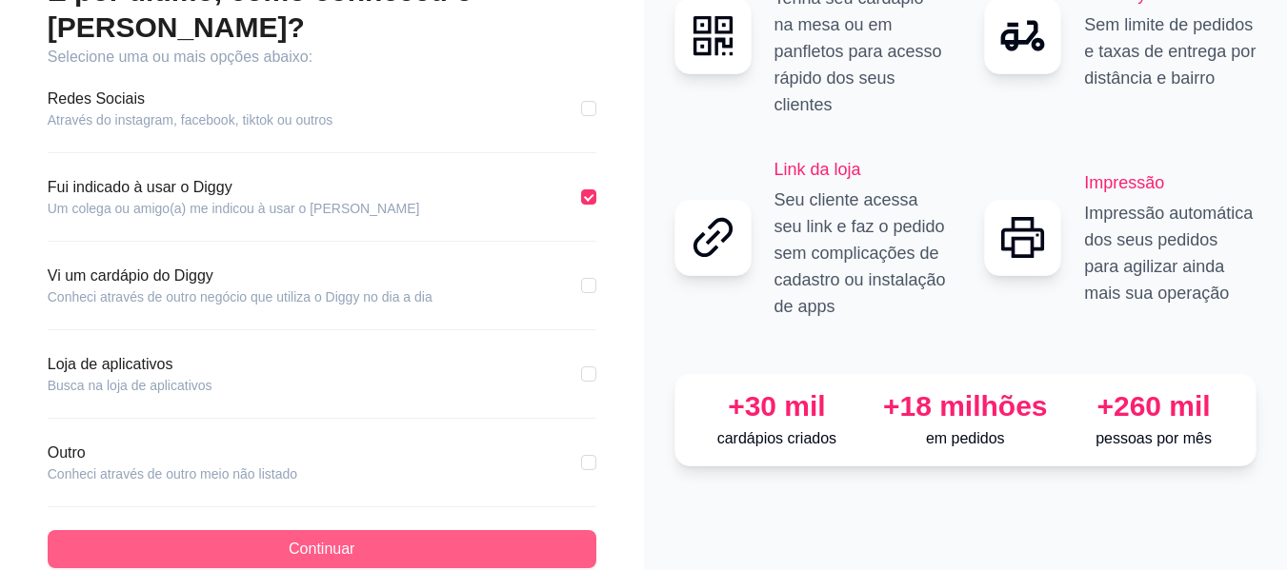
click at [316, 530] on button "Continuar" at bounding box center [322, 549] width 549 height 38
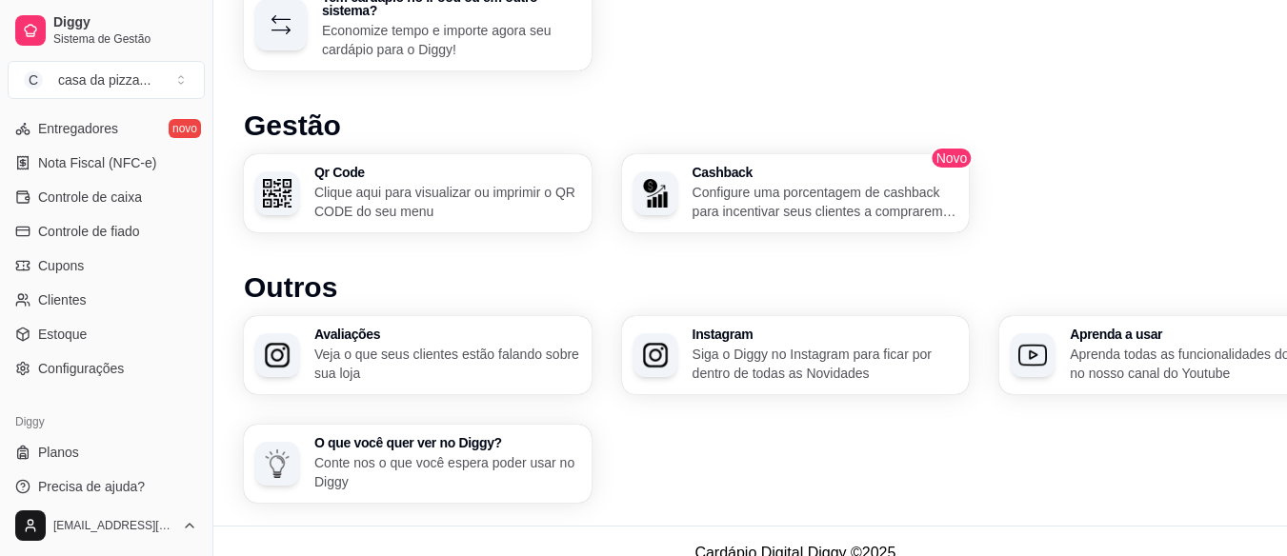
scroll to position [1267, 0]
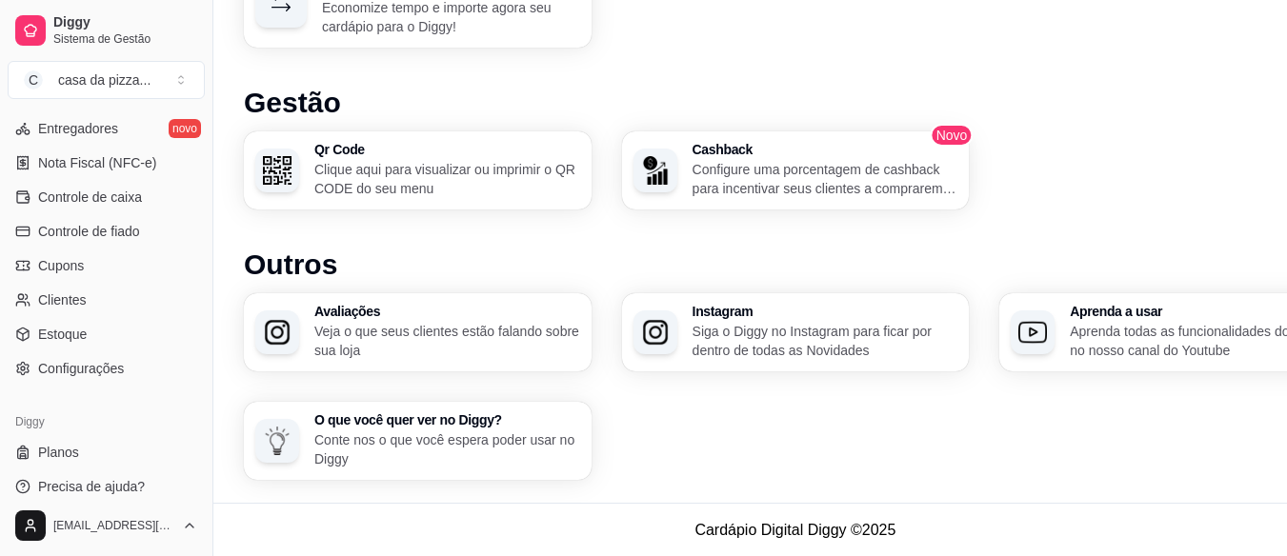
click at [787, 541] on footer "Cardápio Digital Diggy © 2025" at bounding box center [795, 530] width 1164 height 54
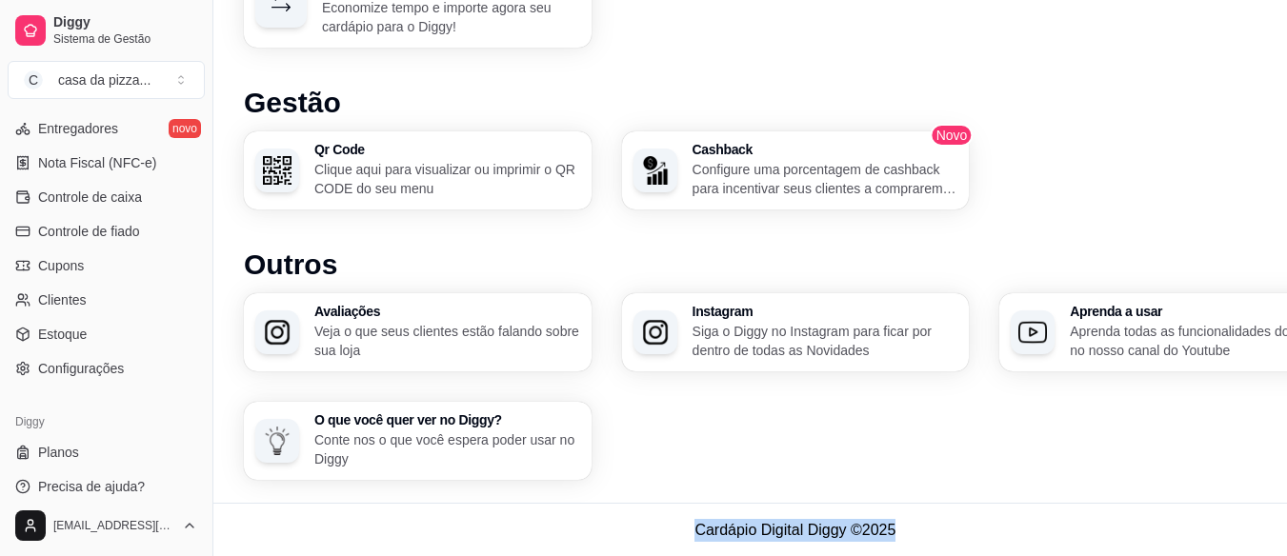
click at [787, 541] on footer "Cardápio Digital Diggy © 2025" at bounding box center [795, 530] width 1164 height 54
click at [90, 484] on span "Precisa de ajuda?" at bounding box center [91, 486] width 107 height 19
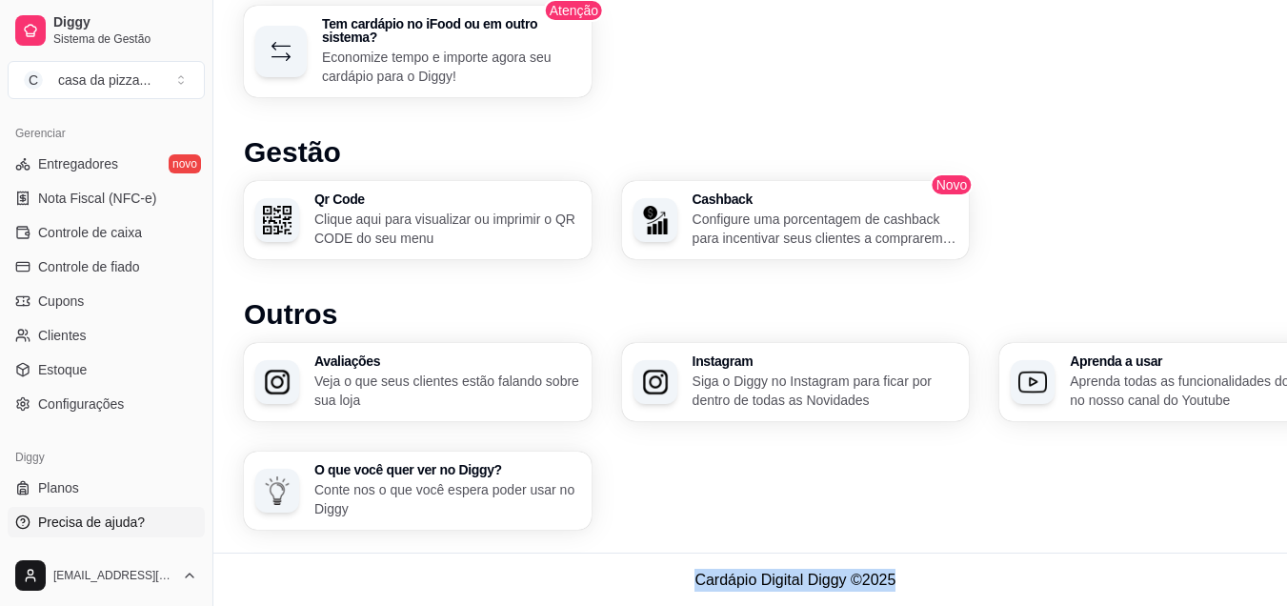
scroll to position [750, 0]
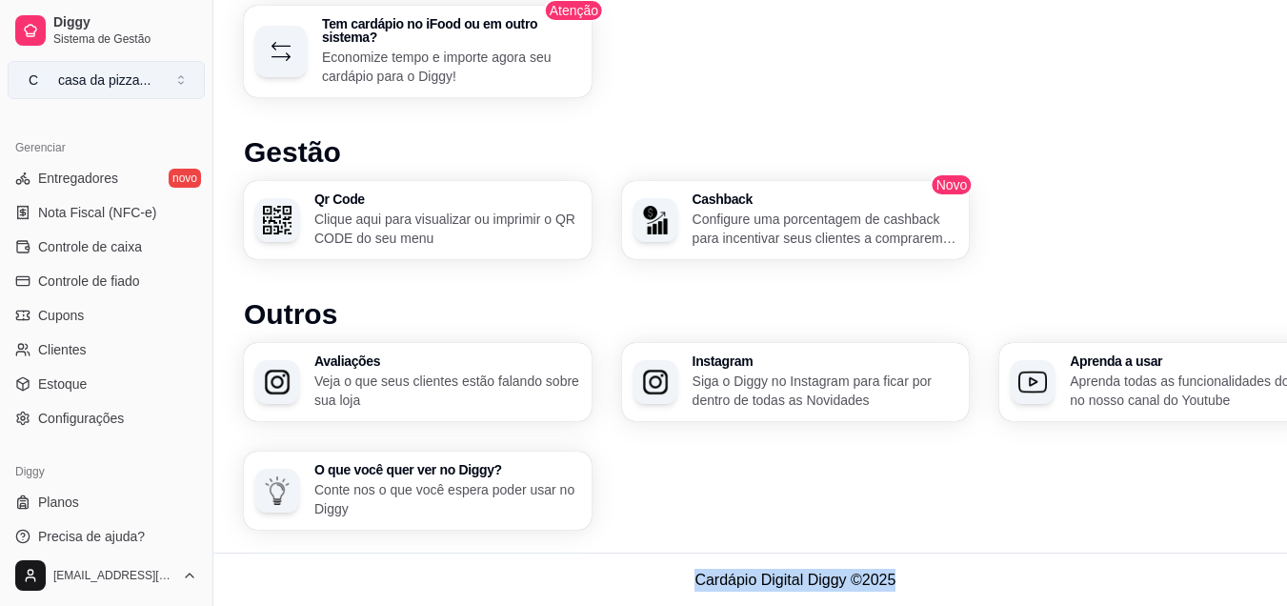
click at [181, 85] on button "C casa da pizza ..." at bounding box center [106, 80] width 197 height 38
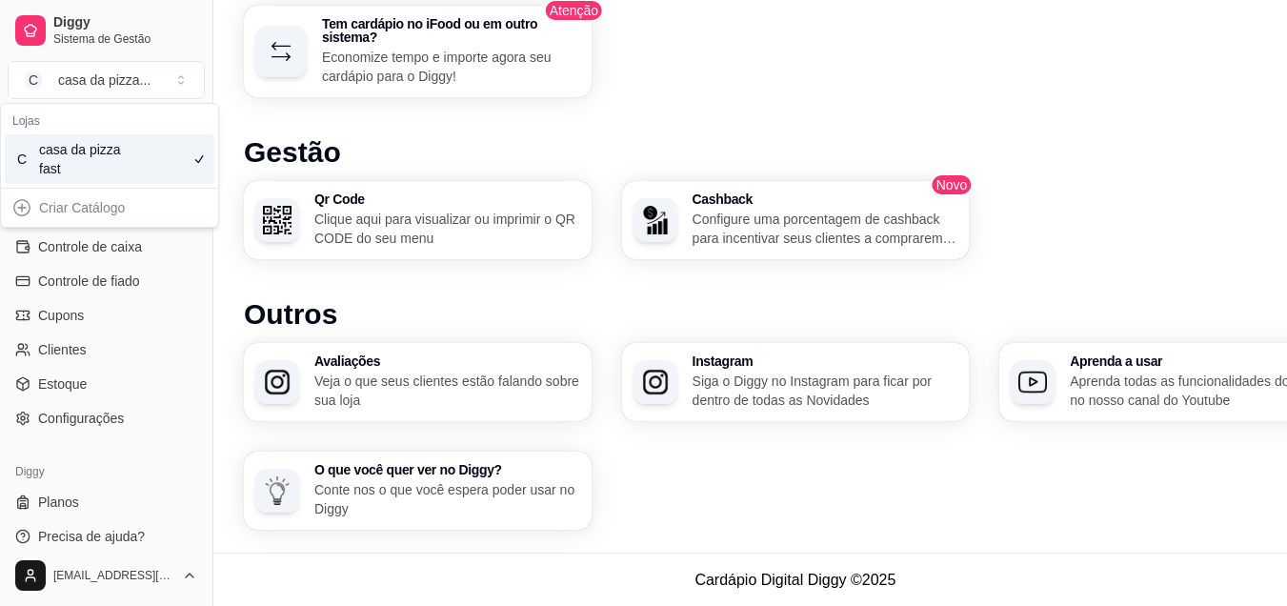
click at [133, 201] on div "Criar Catálogo" at bounding box center [110, 207] width 210 height 30
click at [21, 213] on div "Criar Catálogo" at bounding box center [110, 207] width 210 height 30
click at [16, 201] on div "Criar Catálogo" at bounding box center [110, 207] width 210 height 30
click at [49, 213] on div "Criar Catálogo" at bounding box center [110, 207] width 210 height 30
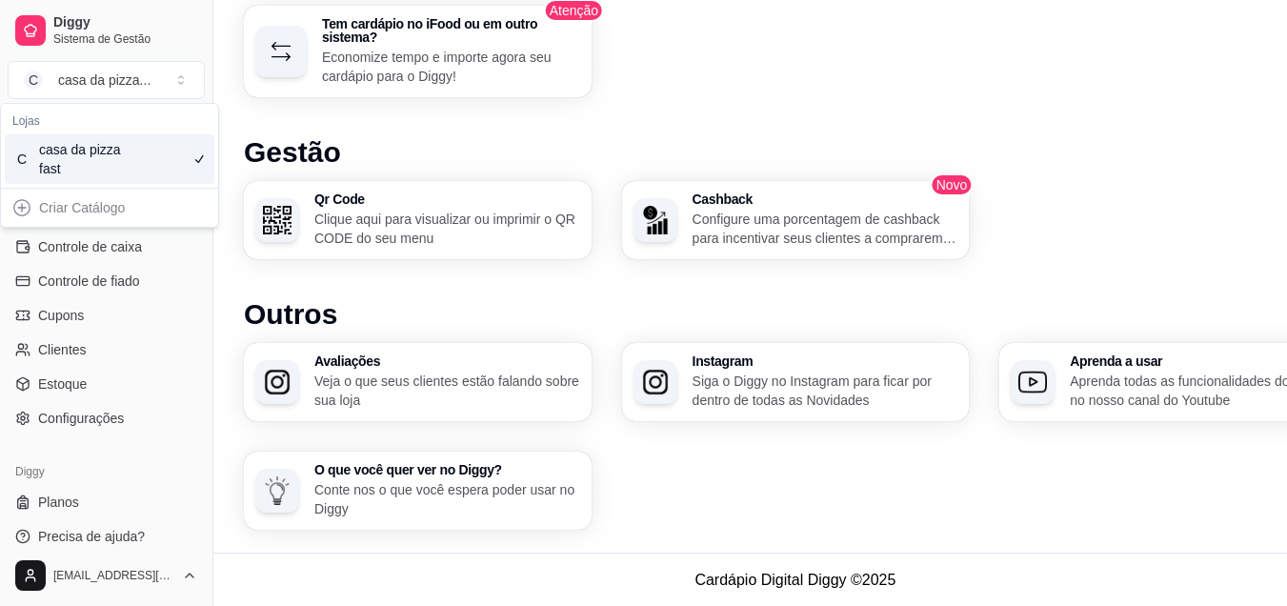
click at [49, 213] on div "Criar Catálogo" at bounding box center [110, 207] width 210 height 30
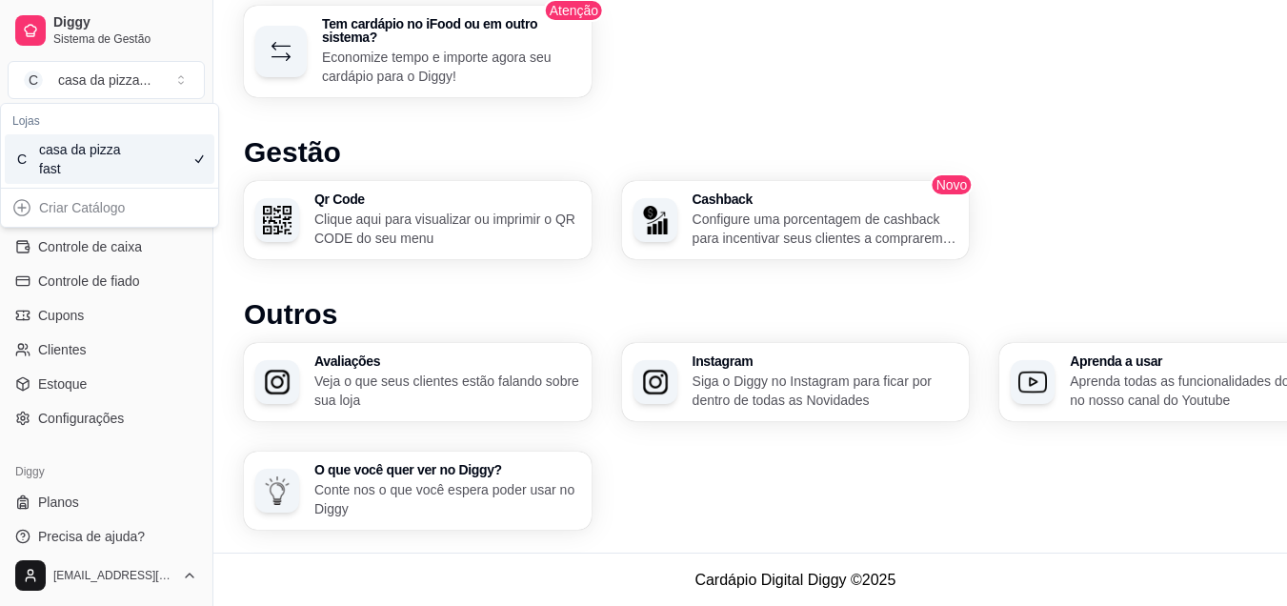
click at [49, 213] on div "Criar Catálogo" at bounding box center [110, 207] width 210 height 30
click at [56, 206] on div "Criar Catálogo" at bounding box center [110, 207] width 210 height 30
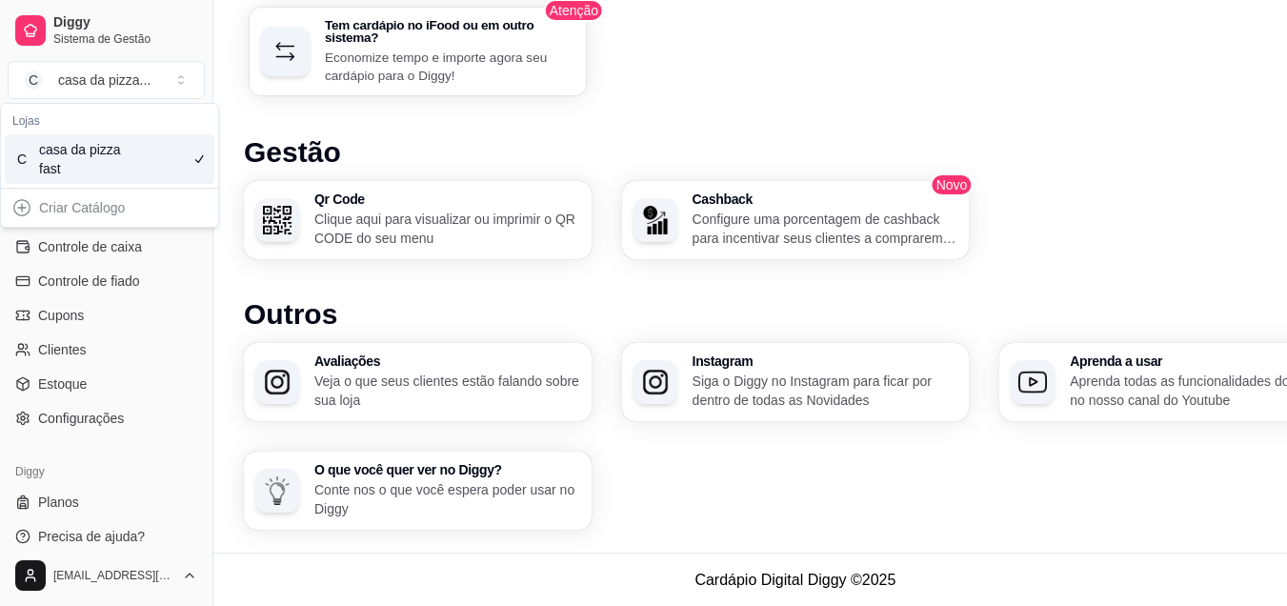
click at [276, 61] on icon "button" at bounding box center [285, 51] width 28 height 28
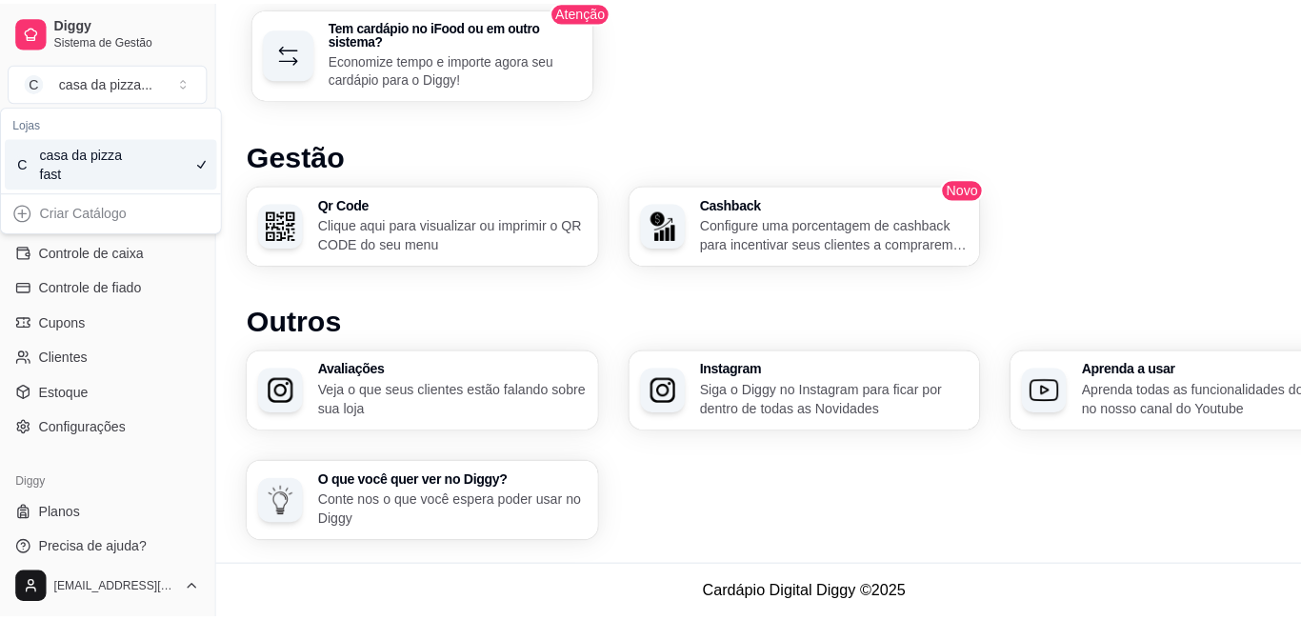
scroll to position [1204, 0]
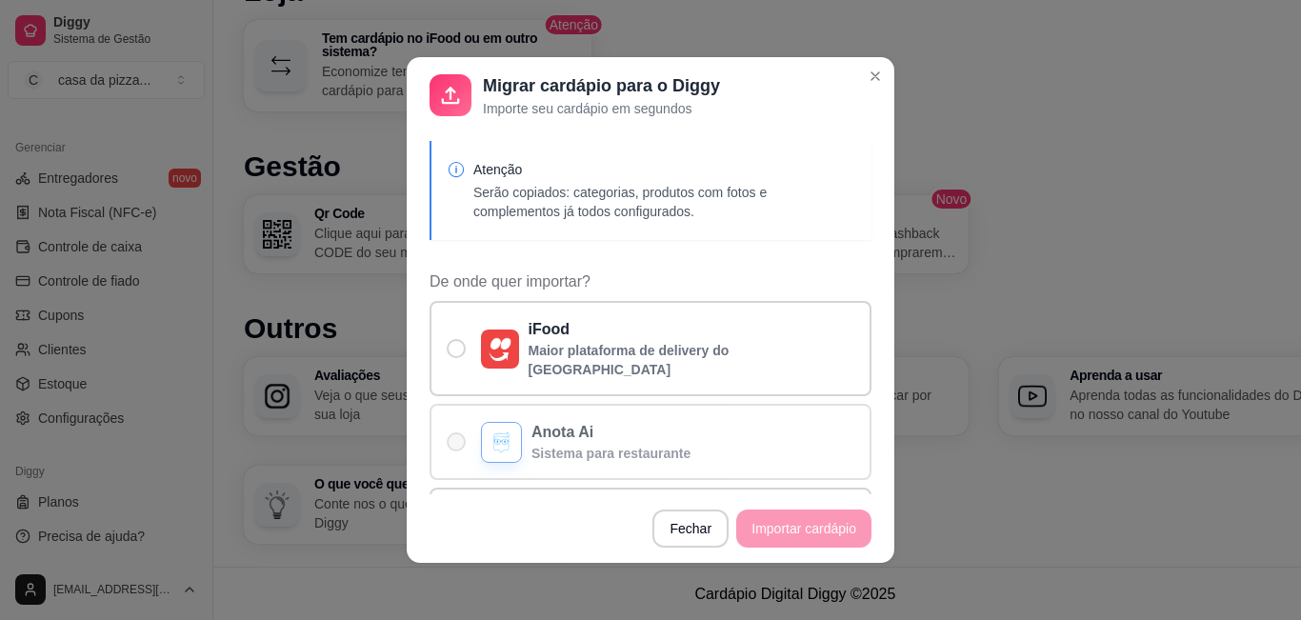
click at [447, 432] on span "De onde quer importar?" at bounding box center [456, 441] width 19 height 19
click at [446, 446] on input "Anota Ai Sistema para restaurante" at bounding box center [452, 452] width 12 height 12
radio input "true"
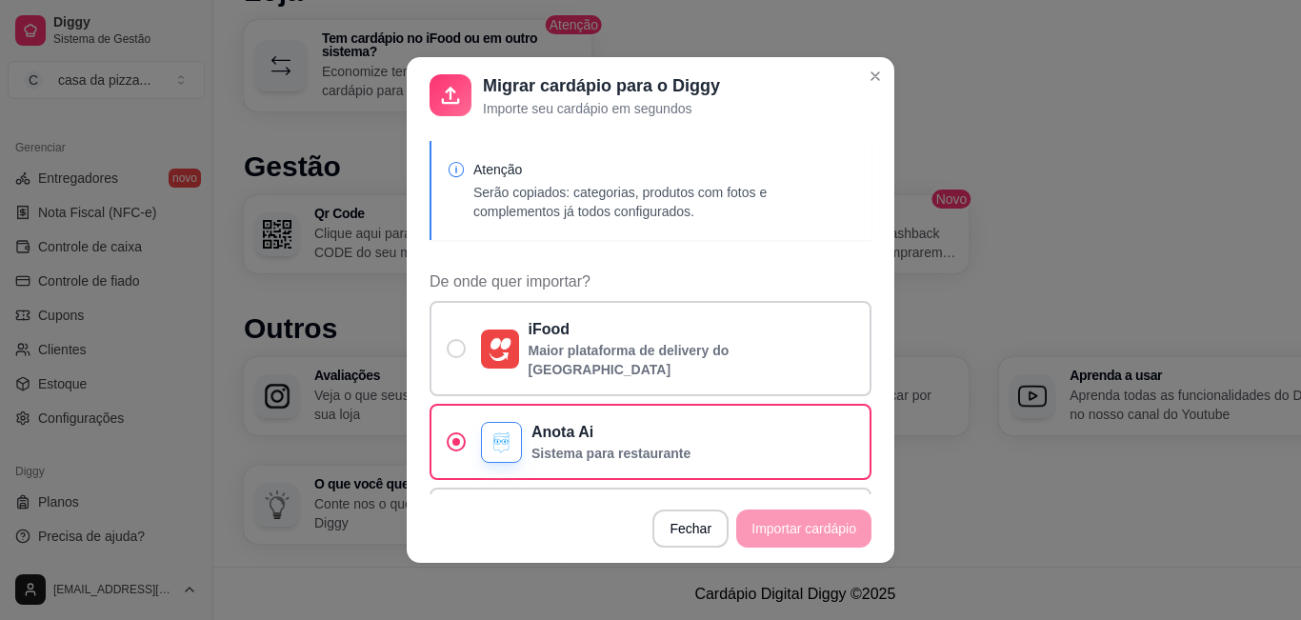
click at [806, 535] on footer "Fechar Importar cardápio" at bounding box center [651, 528] width 488 height 69
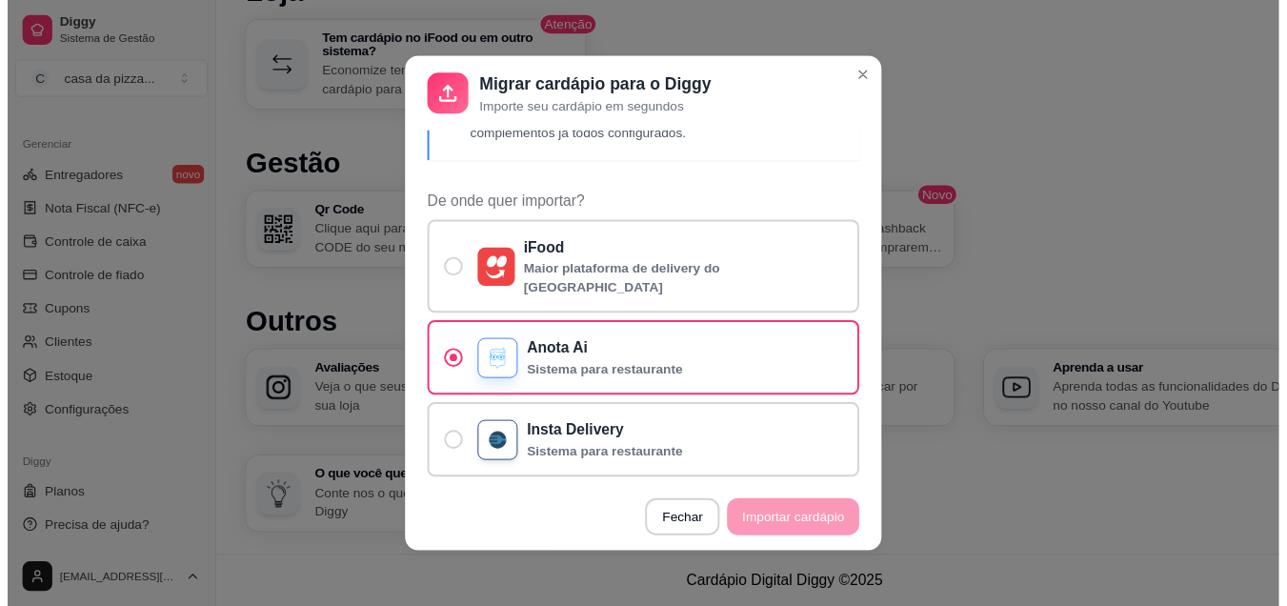
scroll to position [152, 0]
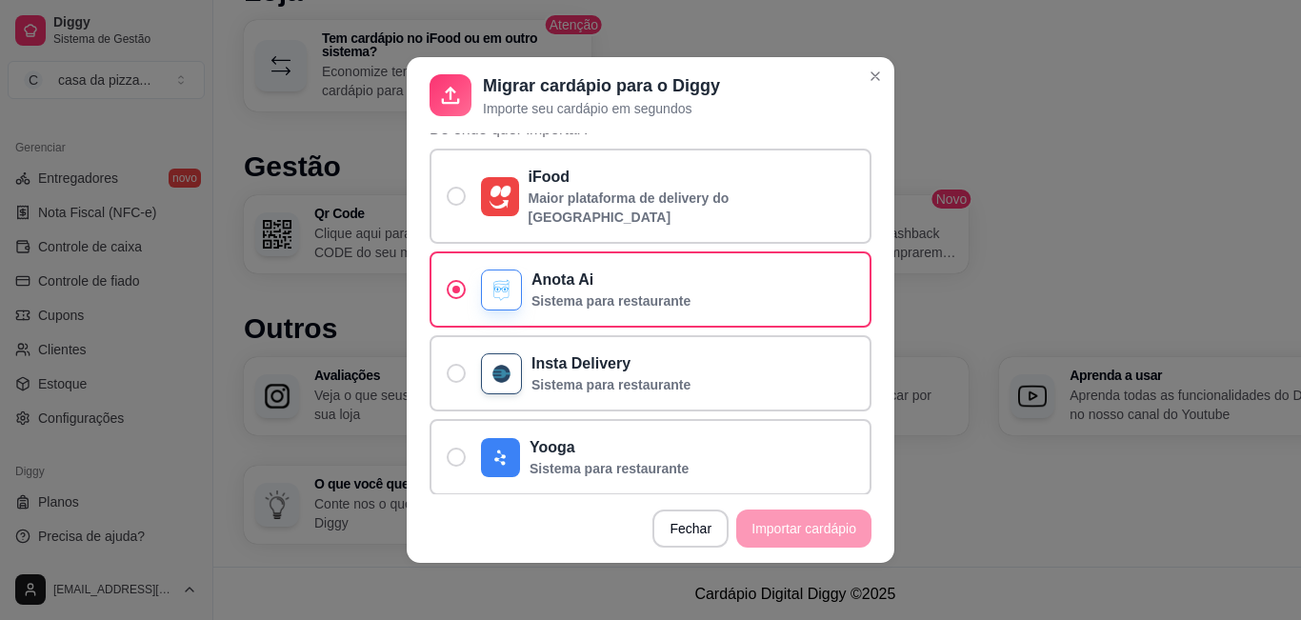
click at [775, 524] on footer "Fechar Importar cardápio" at bounding box center [651, 528] width 488 height 69
click at [737, 273] on label "Anota Ai Sistema para restaurante" at bounding box center [650, 289] width 442 height 76
click at [458, 293] on input "Anota Ai Sistema para restaurante" at bounding box center [452, 299] width 12 height 12
click at [456, 281] on span "De onde quer importar?" at bounding box center [457, 290] width 18 height 18
click at [456, 293] on input "Anota Ai Sistema para restaurante" at bounding box center [452, 299] width 12 height 12
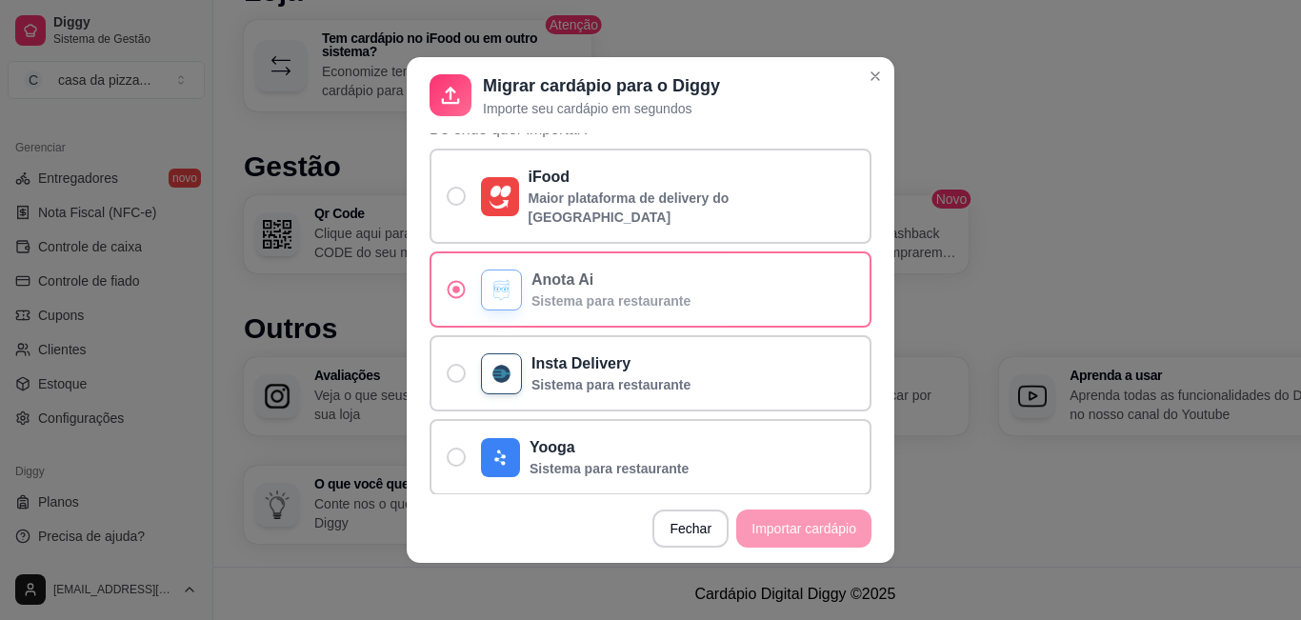
click at [456, 281] on span "De onde quer importar?" at bounding box center [457, 290] width 18 height 18
click at [456, 293] on input "Anota Ai Sistema para restaurante" at bounding box center [452, 299] width 12 height 12
click at [799, 530] on footer "Fechar Importar cardápio" at bounding box center [651, 528] width 488 height 69
click at [443, 88] on icon at bounding box center [451, 96] width 18 height 18
click at [439, 101] on icon at bounding box center [450, 95] width 27 height 27
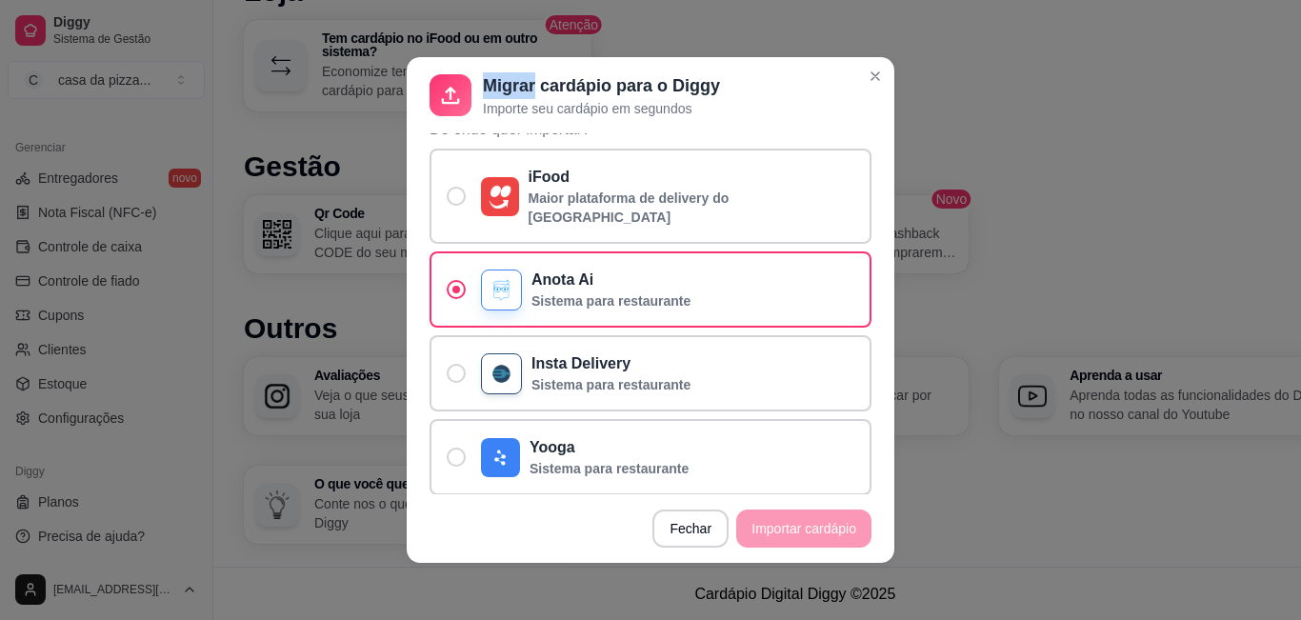
click at [439, 101] on icon at bounding box center [450, 95] width 27 height 27
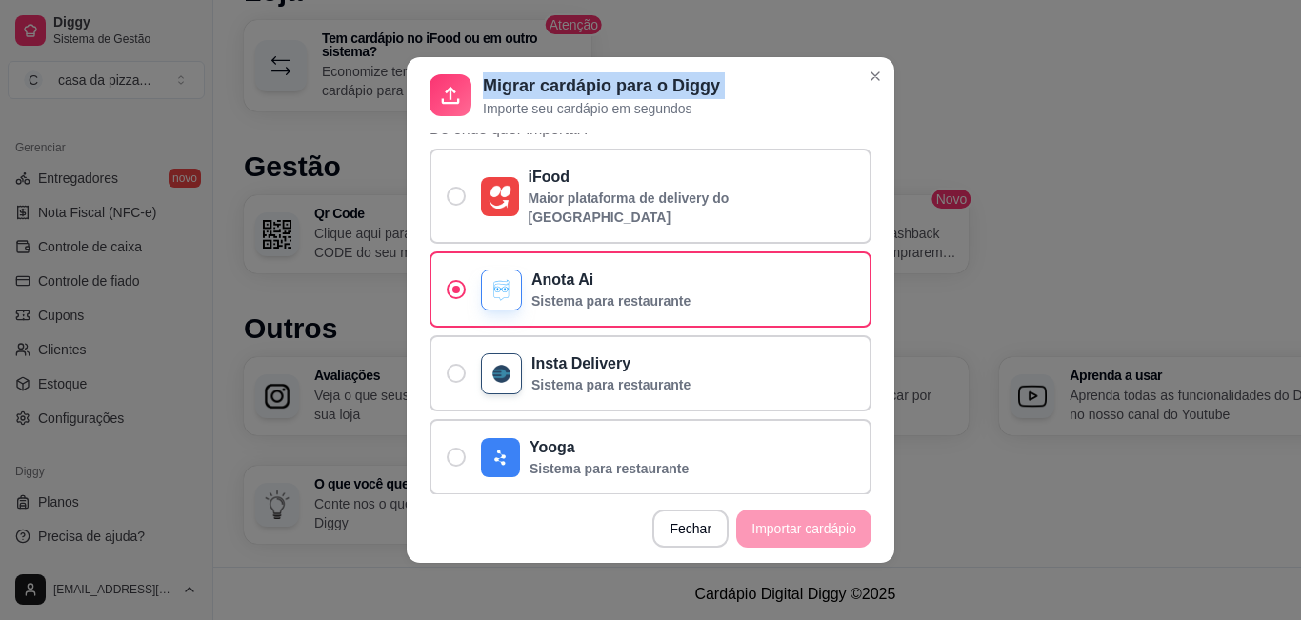
click at [439, 101] on icon at bounding box center [450, 95] width 27 height 27
click at [804, 531] on footer "Fechar Importar cardápio" at bounding box center [651, 528] width 488 height 69
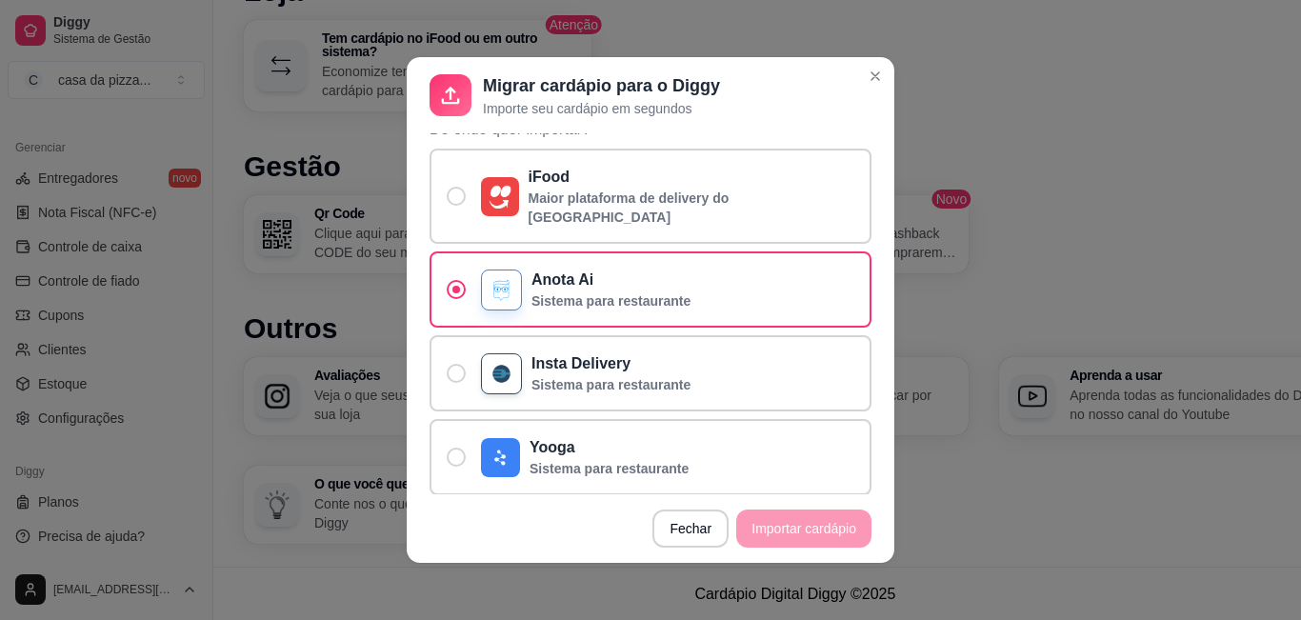
click at [804, 531] on footer "Fechar Importar cardápio" at bounding box center [651, 528] width 488 height 69
click at [606, 291] on p "Sistema para restaurante" at bounding box center [610, 300] width 159 height 19
click at [458, 293] on input "Anota Ai Sistema para restaurante" at bounding box center [452, 299] width 12 height 12
click at [606, 291] on p "Sistema para restaurante" at bounding box center [610, 300] width 159 height 19
click at [458, 293] on input "Anota Ai Sistema para restaurante" at bounding box center [452, 299] width 12 height 12
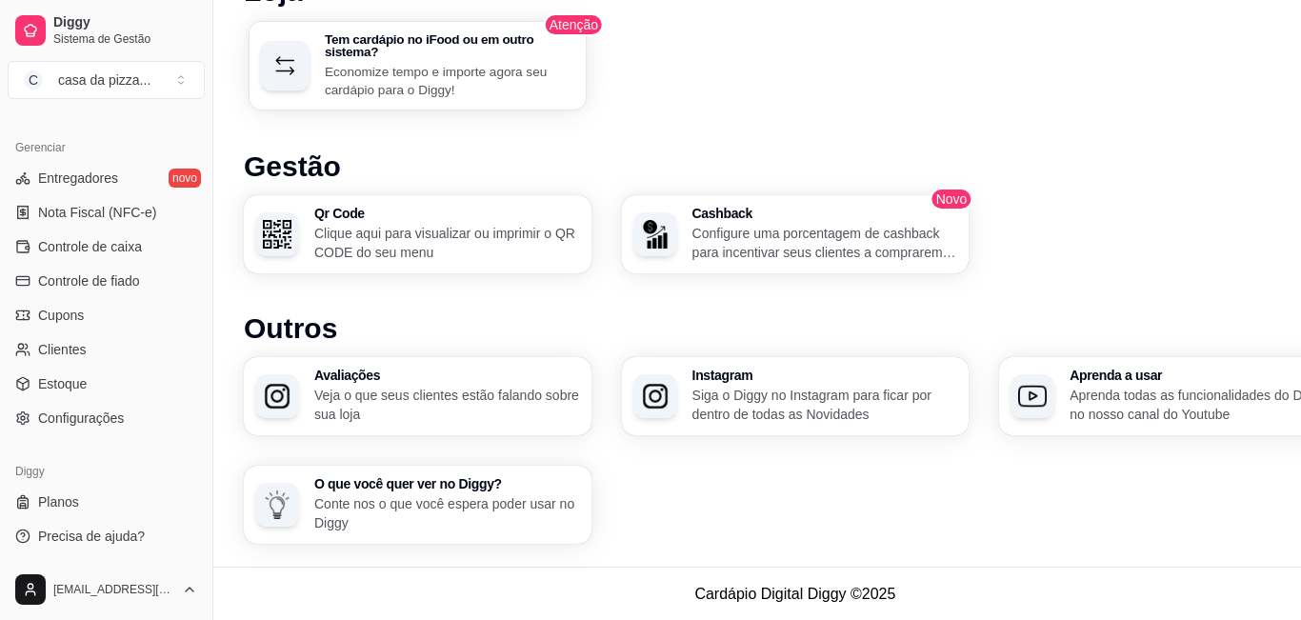
click at [299, 58] on div "button" at bounding box center [285, 66] width 50 height 50
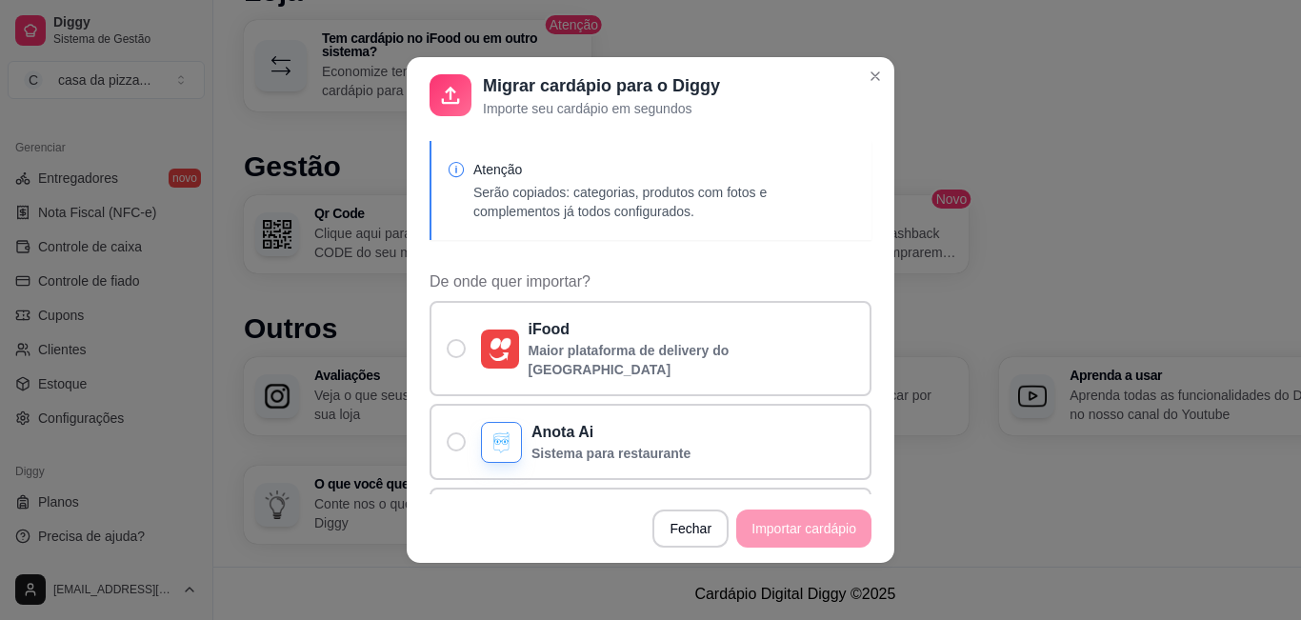
click at [449, 98] on icon at bounding box center [450, 95] width 27 height 27
click at [450, 433] on span "De onde quer importar?" at bounding box center [457, 442] width 18 height 18
click at [450, 446] on input "Anota Ai Sistema para restaurante" at bounding box center [452, 452] width 12 height 12
radio input "true"
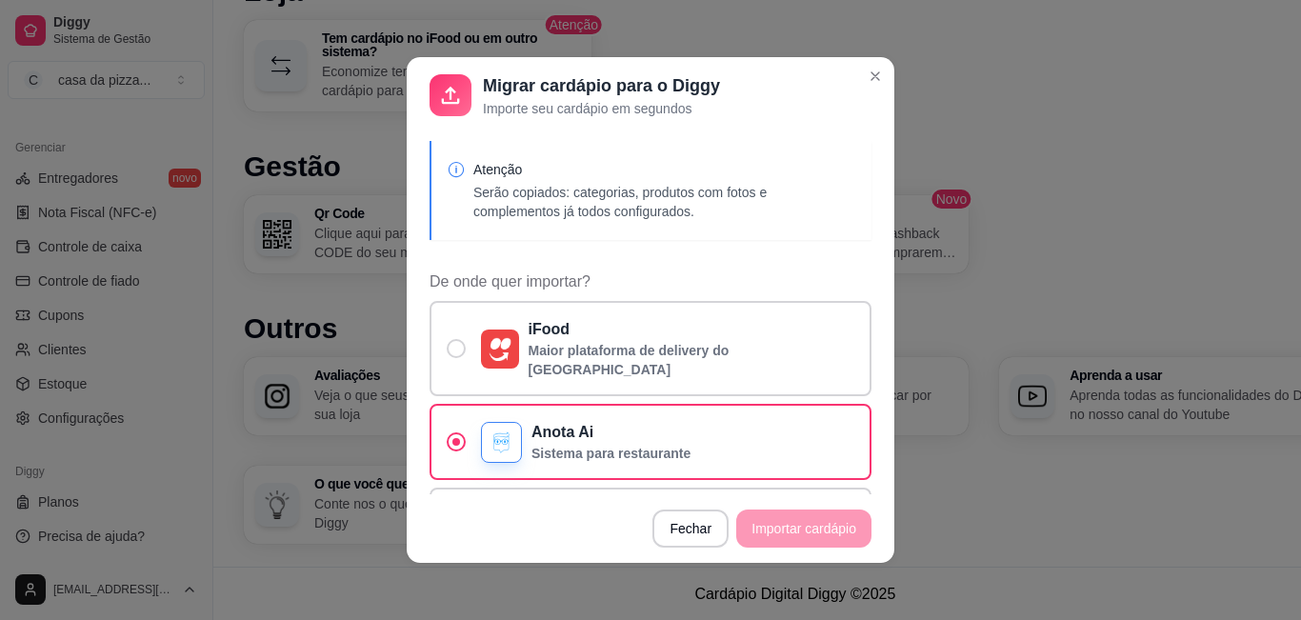
click at [794, 535] on footer "Fechar Importar cardápio" at bounding box center [651, 528] width 488 height 69
click at [800, 532] on footer "Fechar Importar cardápio" at bounding box center [651, 528] width 488 height 69
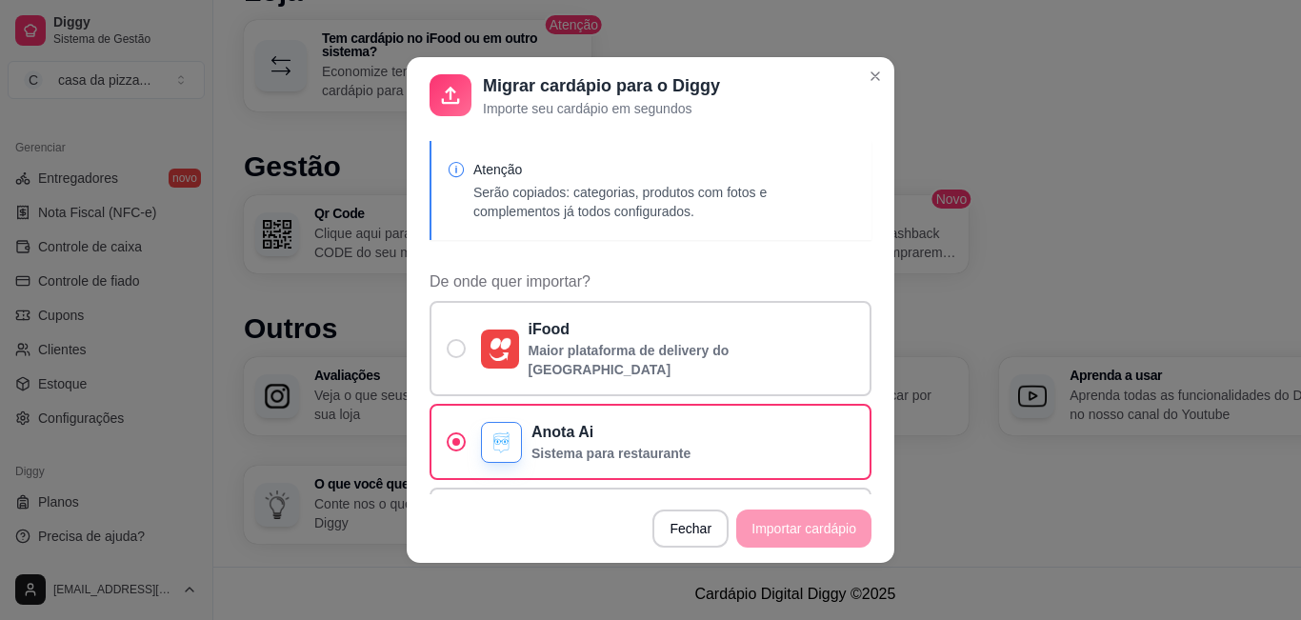
click at [800, 532] on footer "Fechar Importar cardápio" at bounding box center [651, 528] width 488 height 69
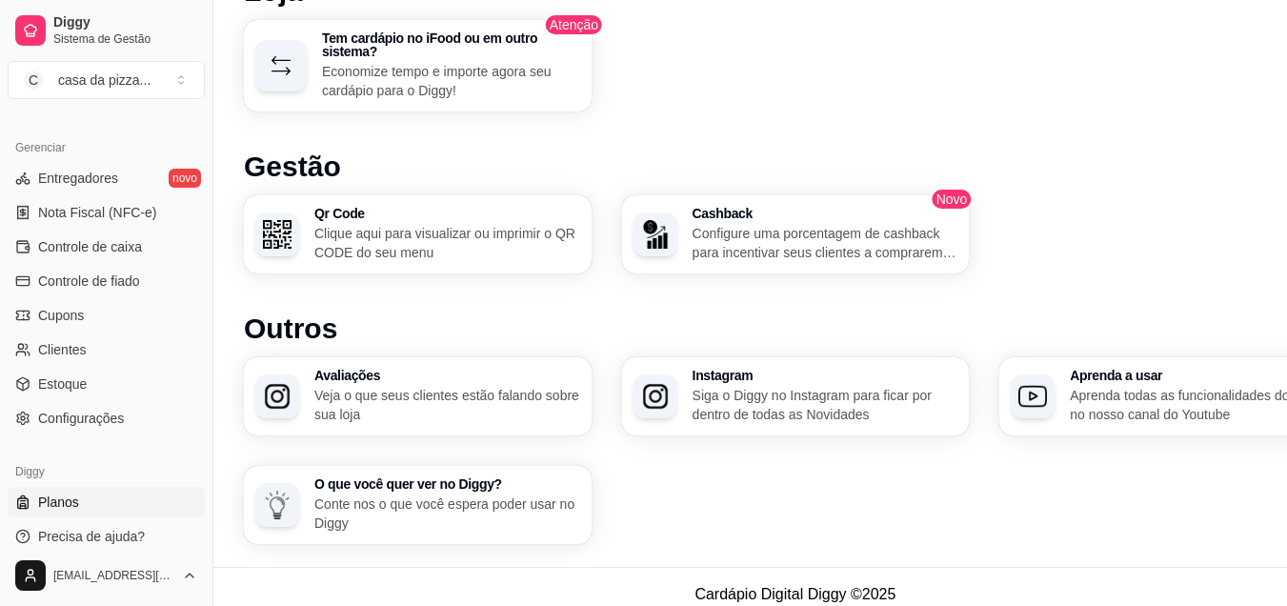
click at [74, 511] on link "Planos" at bounding box center [106, 502] width 197 height 30
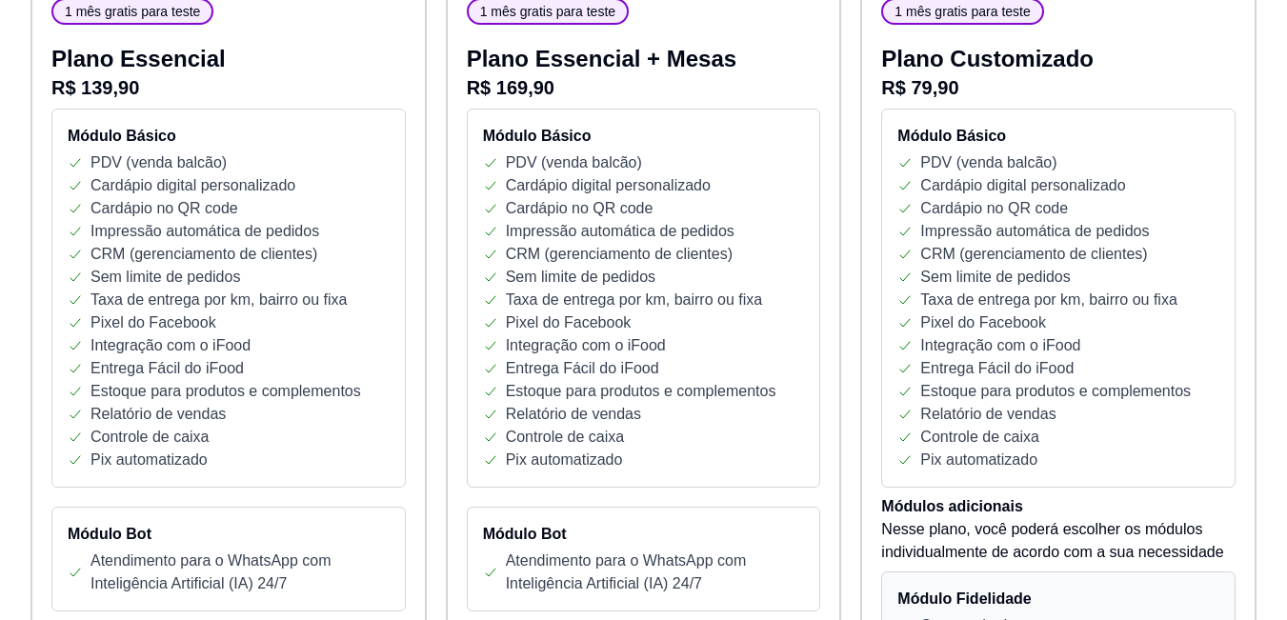
scroll to position [419, 0]
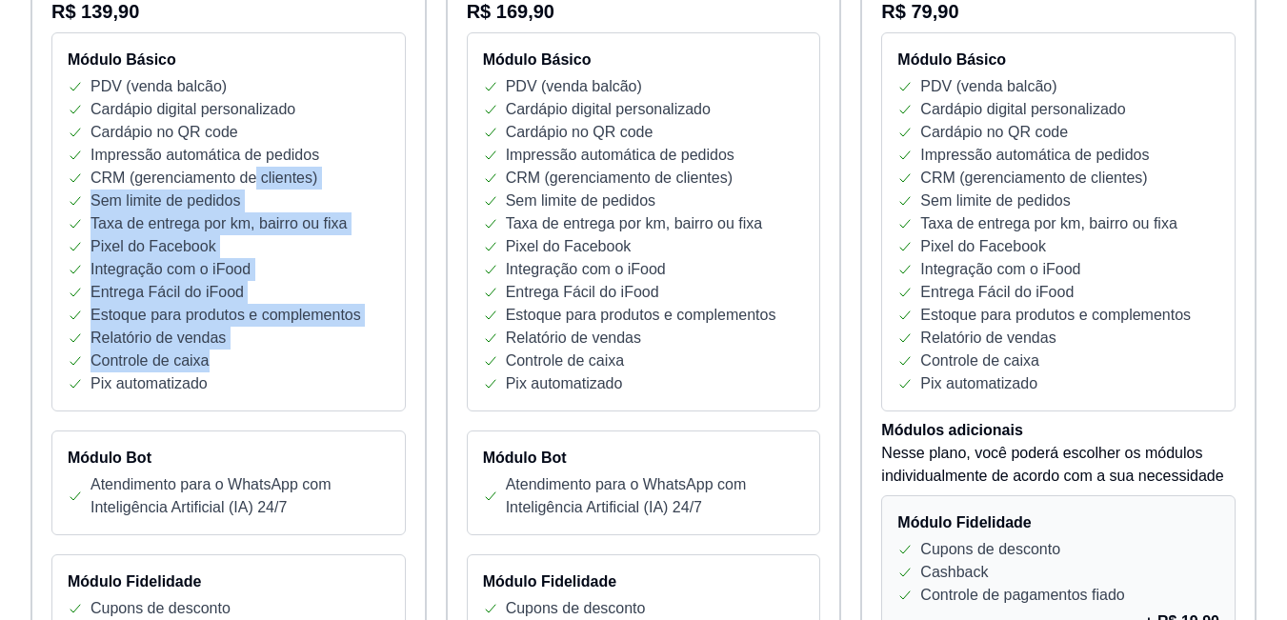
drag, startPoint x: 255, startPoint y: 181, endPoint x: 353, endPoint y: 356, distance: 200.8
click at [353, 356] on div "Módulo Básico PDV (venda balcão) Cardápio digital personalizado Cardápio no QR …" at bounding box center [228, 221] width 354 height 379
click at [353, 356] on div "Controle de caixa" at bounding box center [229, 360] width 322 height 23
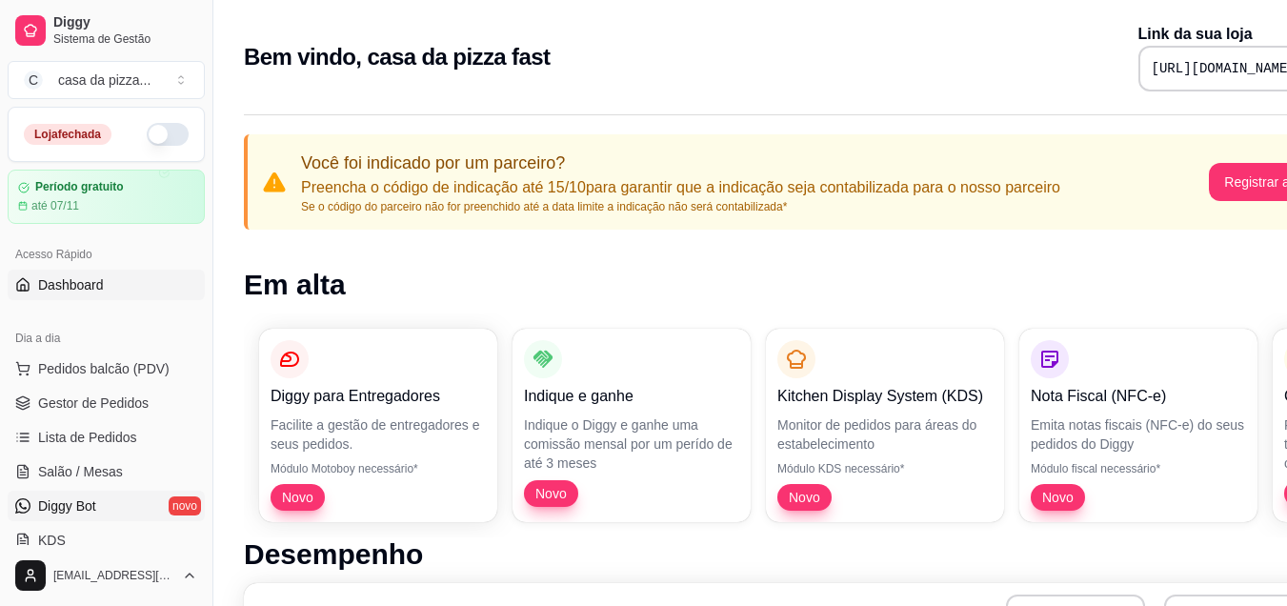
click at [48, 505] on span "Diggy Bot" at bounding box center [67, 505] width 58 height 19
